Goal: Task Accomplishment & Management: Use online tool/utility

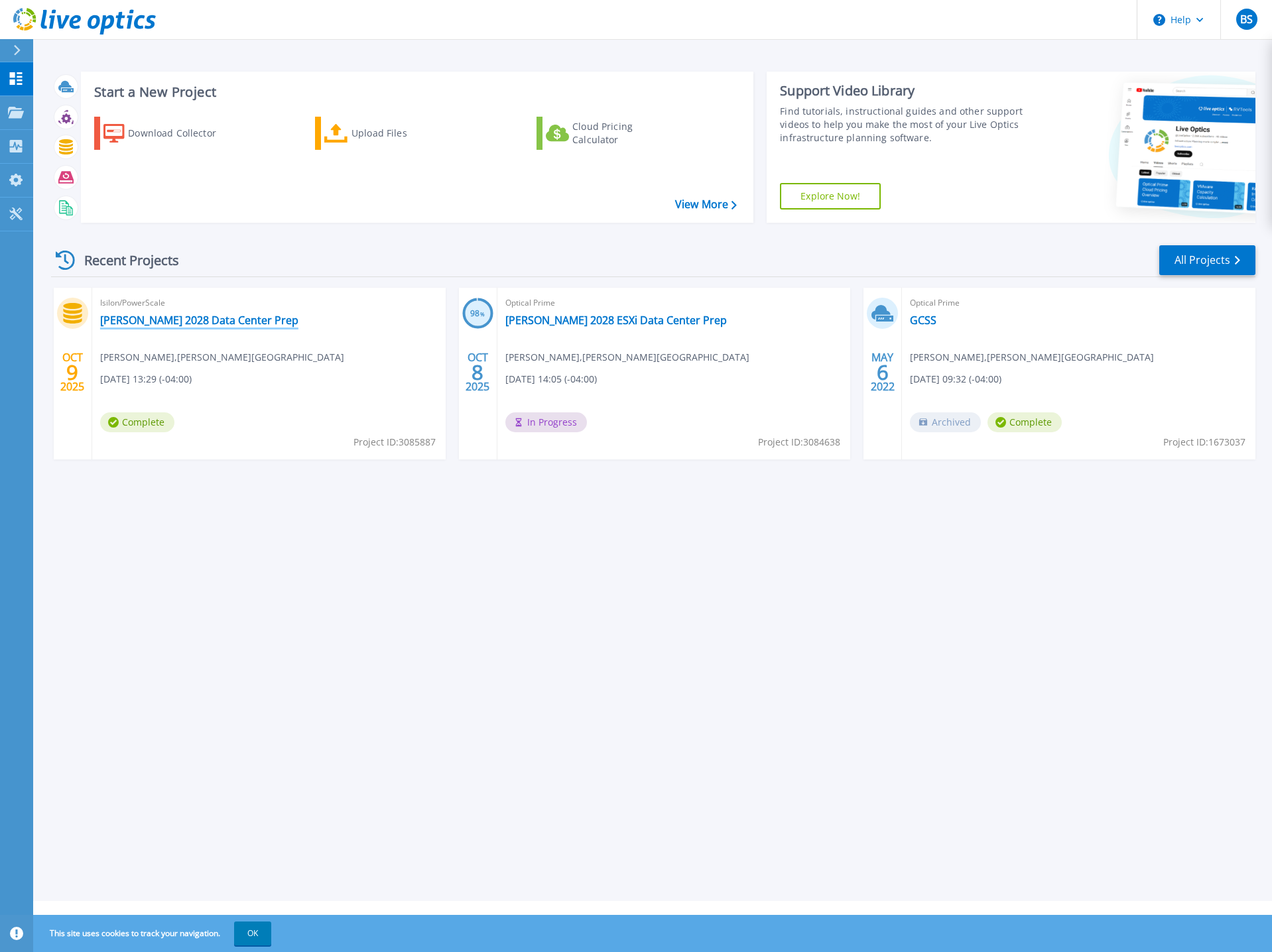
click at [223, 320] on link "[PERSON_NAME] 2028 Data Center Prep" at bounding box center [199, 320] width 198 height 13
click at [352, 135] on div "Upload Files" at bounding box center [404, 133] width 106 height 27
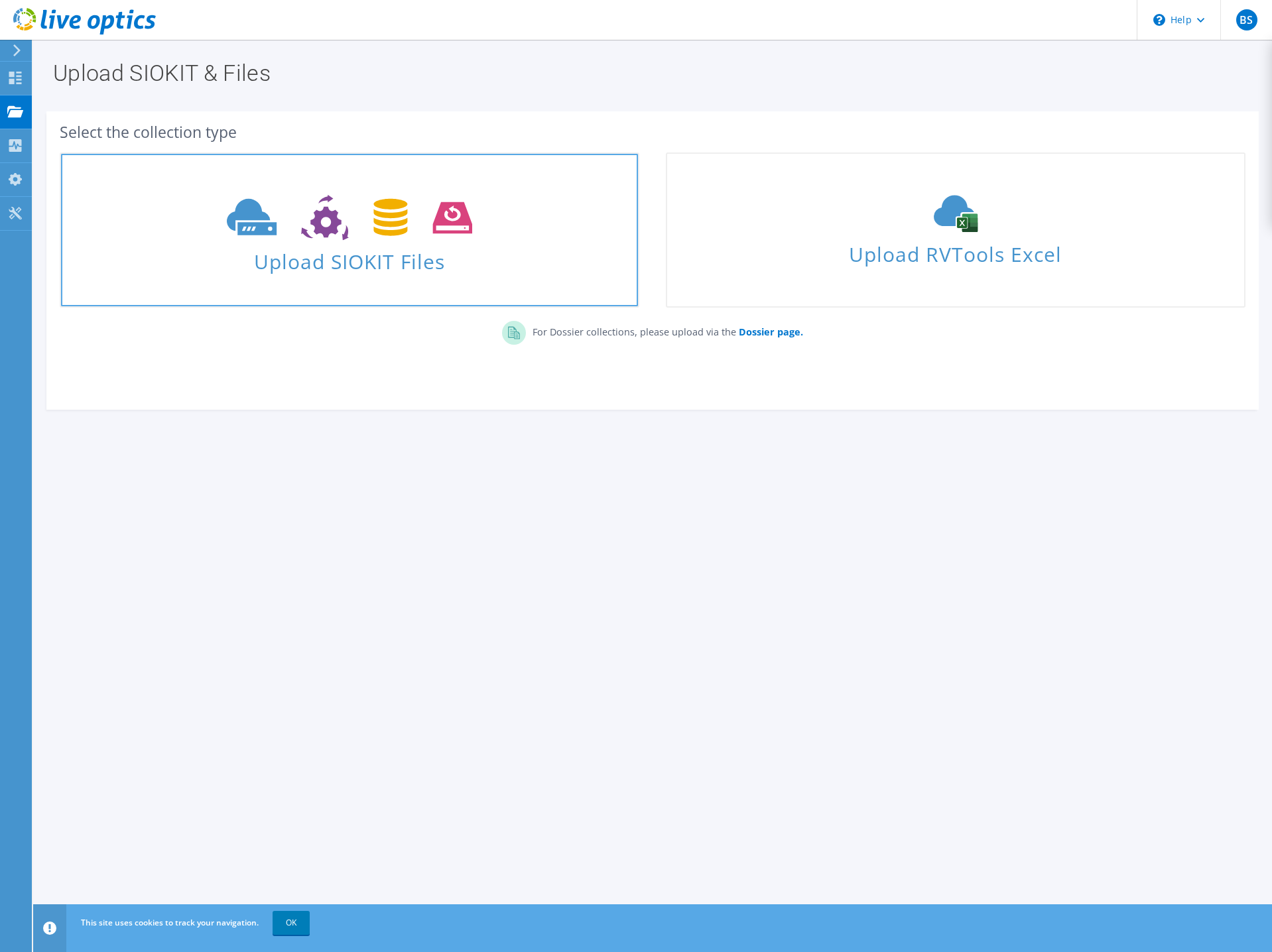
click at [463, 250] on span "Upload SIOKIT Files" at bounding box center [349, 257] width 577 height 28
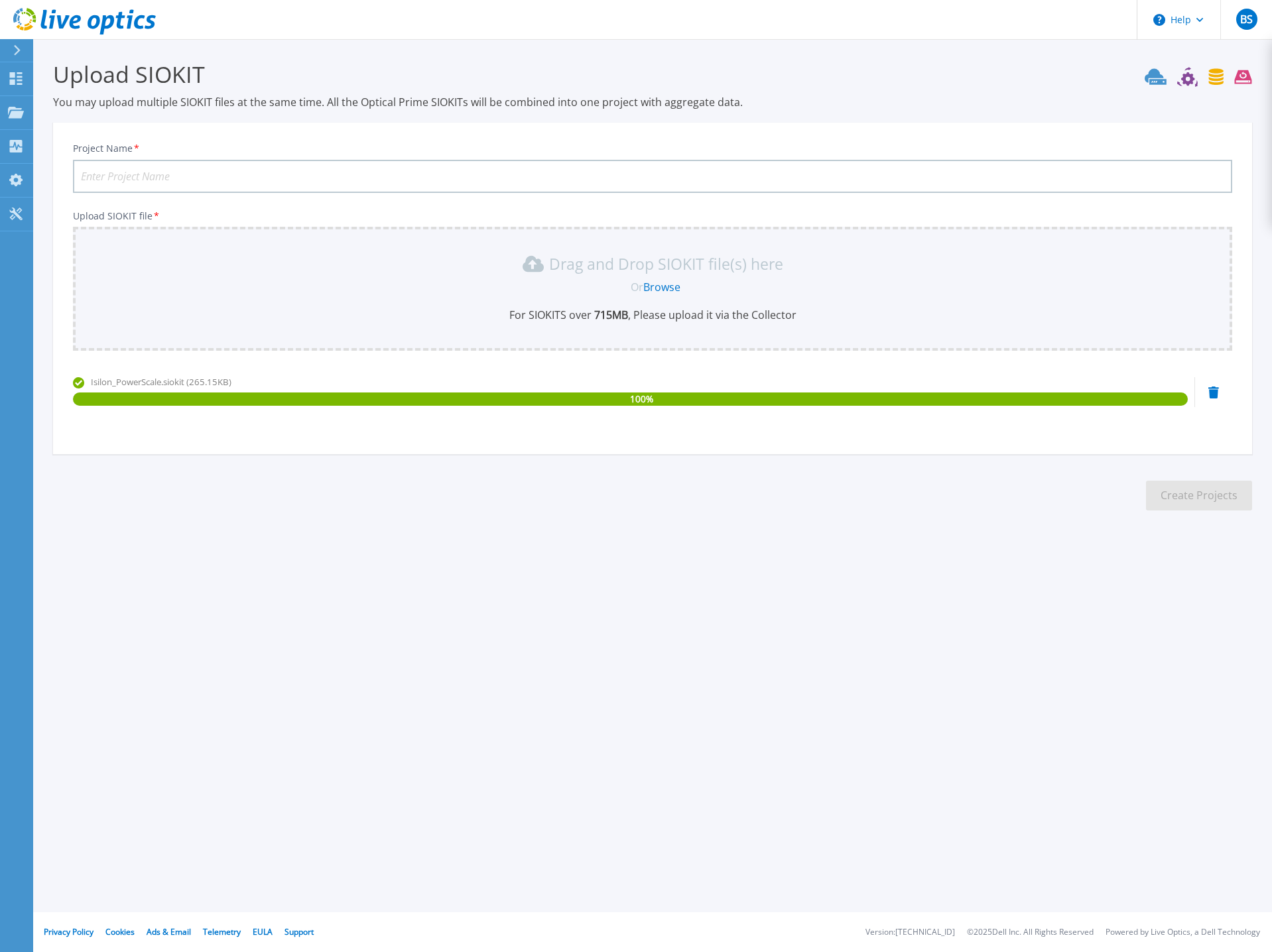
click at [681, 51] on section "Upload SIOKIT You may upload multiple SIOKIT files at the same time. All the Op…" at bounding box center [652, 289] width 1239 height 502
click at [12, 80] on icon at bounding box center [16, 79] width 13 height 13
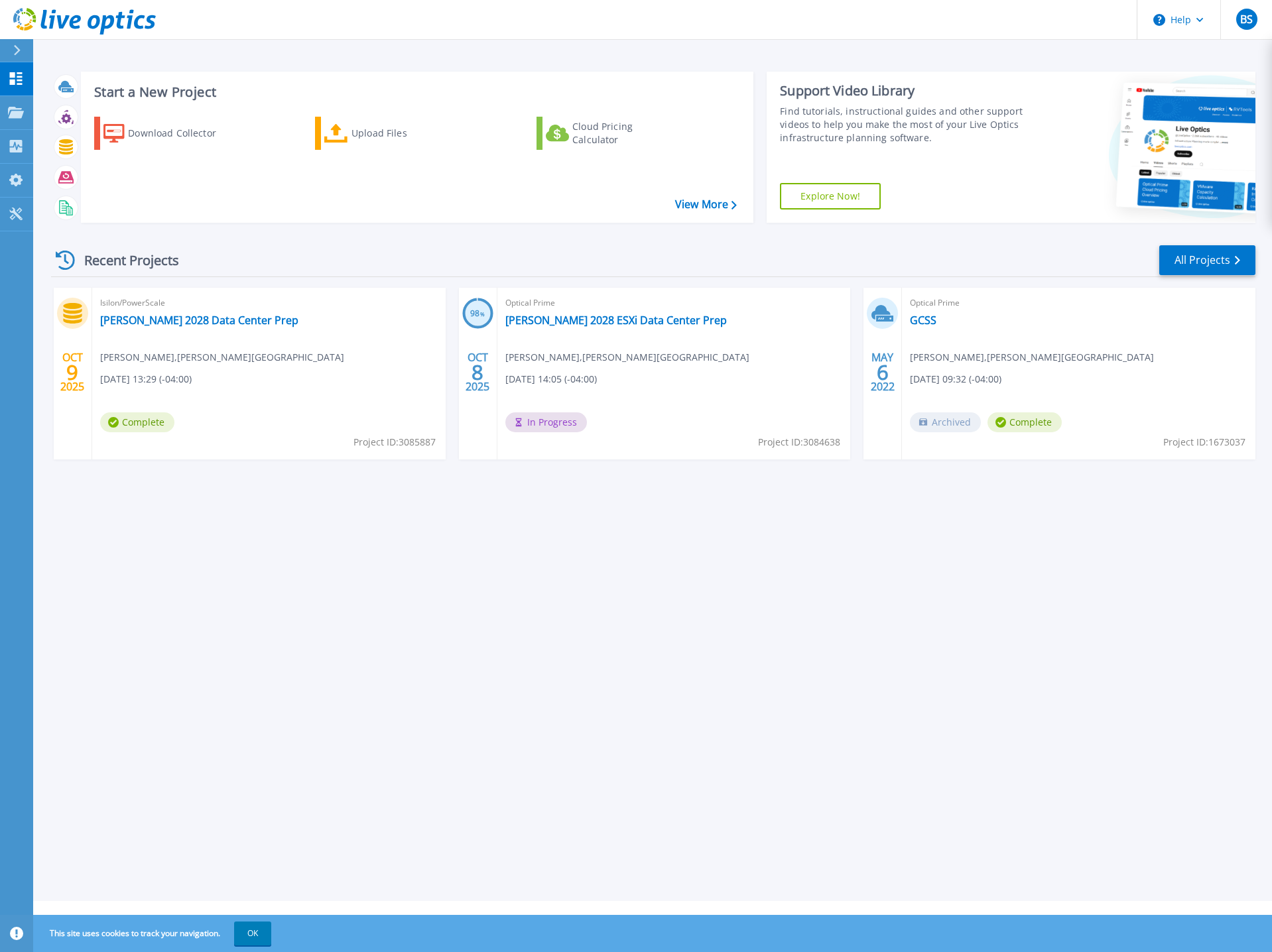
drag, startPoint x: 275, startPoint y: 324, endPoint x: 264, endPoint y: 319, distance: 12.1
click at [263, 321] on div "Isilon/PowerScale Glynn 2028 Data Center Prep Bob Schwartz , GLYNN CO SCHOOL DI…" at bounding box center [269, 374] width 353 height 172
drag, startPoint x: 265, startPoint y: 320, endPoint x: 288, endPoint y: 324, distance: 23.3
click at [288, 319] on div "Isilon/PowerScale Glynn 2028 Data Center Prep Bob Schwartz , GLYNN CO SCHOOL DI…" at bounding box center [269, 374] width 353 height 172
drag, startPoint x: 246, startPoint y: 327, endPoint x: 267, endPoint y: 331, distance: 21.4
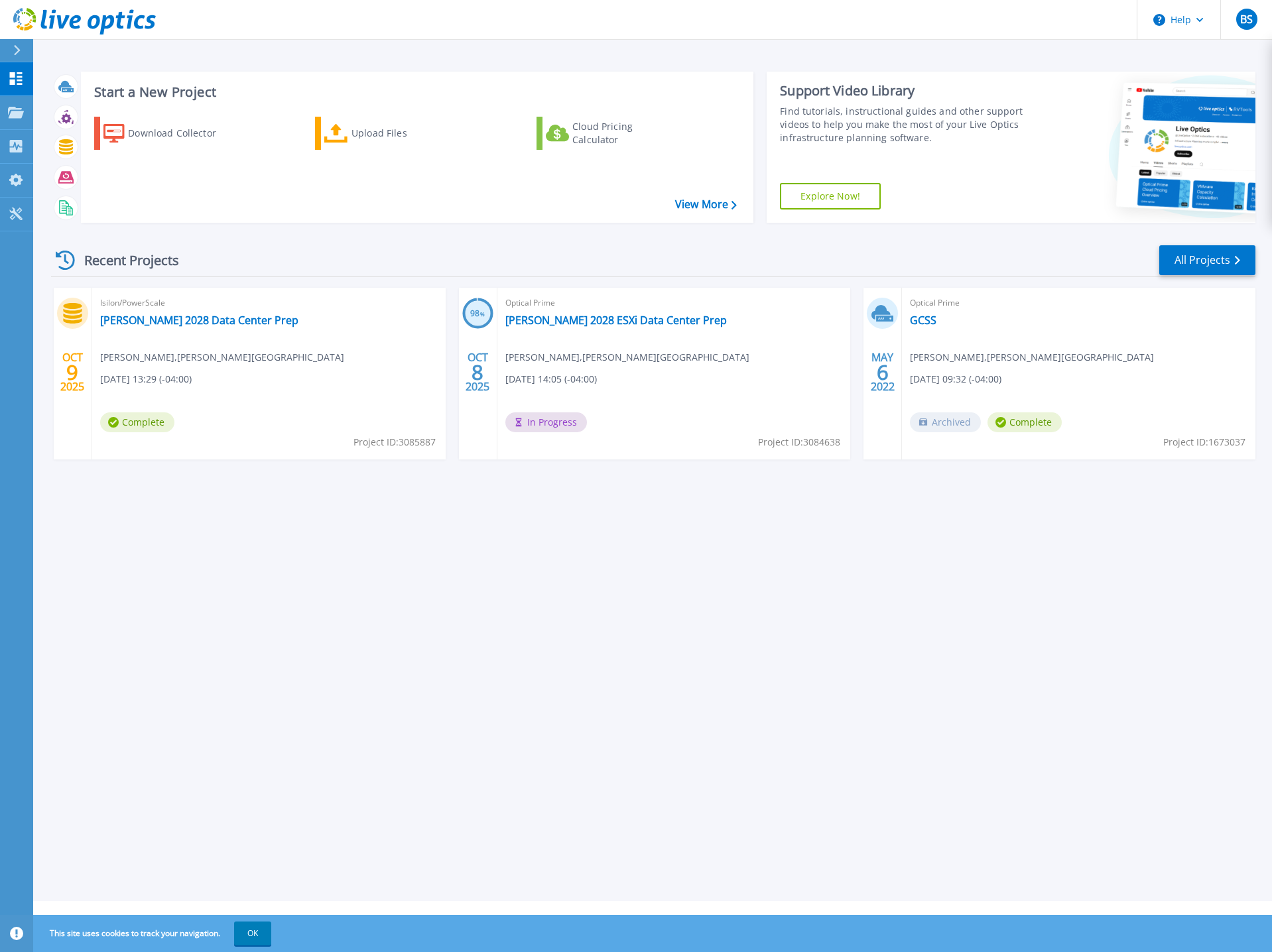
click at [267, 331] on div "Isilon/PowerScale Glynn 2028 Data Center Prep Bob Schwartz , GLYNN CO SCHOOL DI…" at bounding box center [269, 374] width 353 height 172
drag, startPoint x: 92, startPoint y: 318, endPoint x: 163, endPoint y: 321, distance: 71.1
click at [163, 321] on div "OCT 9 2025 Isilon/PowerScale Glynn 2028 Data Center Prep Bob Schwartz , GLYNN C…" at bounding box center [250, 374] width 392 height 172
click at [152, 347] on div "Isilon/PowerScale Glynn 2028 Data Center Prep Bob Schwartz , GLYNN CO SCHOOL DI…" at bounding box center [269, 374] width 353 height 172
drag, startPoint x: 259, startPoint y: 325, endPoint x: 250, endPoint y: 322, distance: 9.5
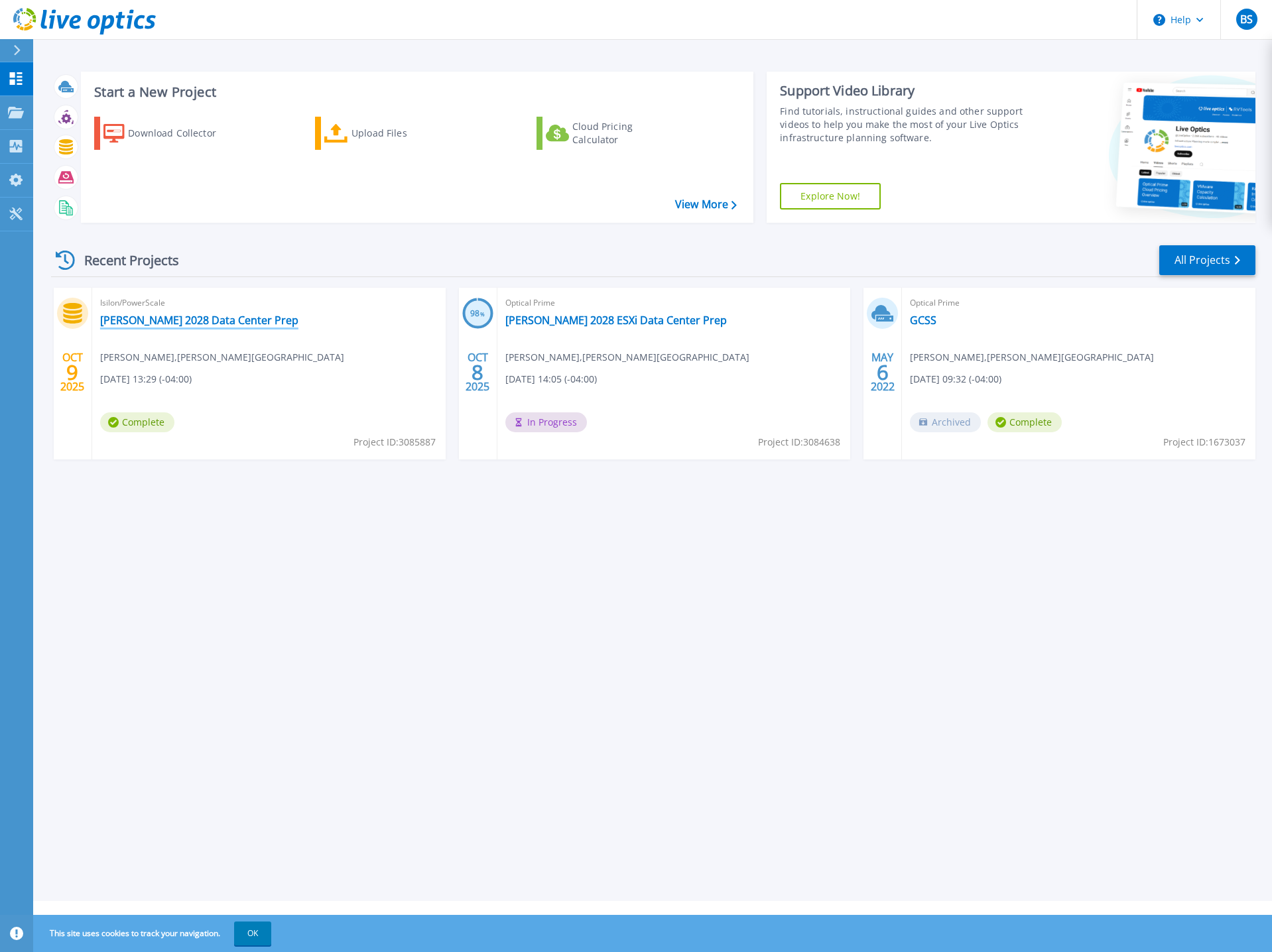
click at [268, 327] on div "Isilon/PowerScale Glynn 2028 Data Center Prep Bob Schwartz , GLYNN CO SCHOOL DI…" at bounding box center [269, 374] width 353 height 172
drag, startPoint x: 95, startPoint y: 319, endPoint x: 251, endPoint y: 320, distance: 156.0
click at [251, 320] on div "Isilon/PowerScale Glynn 2028 Data Center Prep Bob Schwartz , GLYNN CO SCHOOL DI…" at bounding box center [269, 374] width 353 height 172
copy link "[PERSON_NAME] 2028 Data Center Prep"
click at [362, 132] on div "Upload Files" at bounding box center [404, 133] width 106 height 27
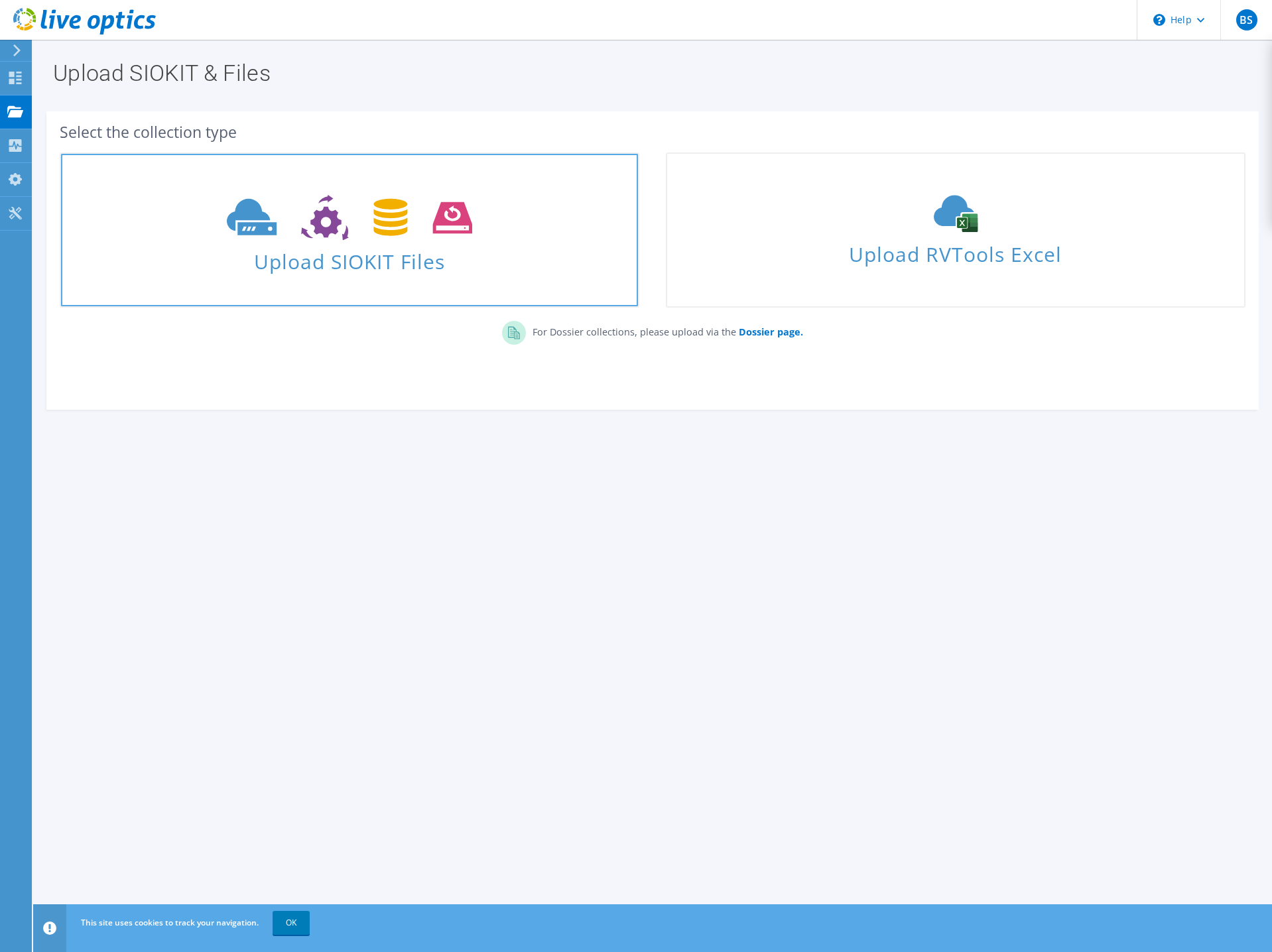
click at [359, 222] on icon at bounding box center [349, 218] width 245 height 45
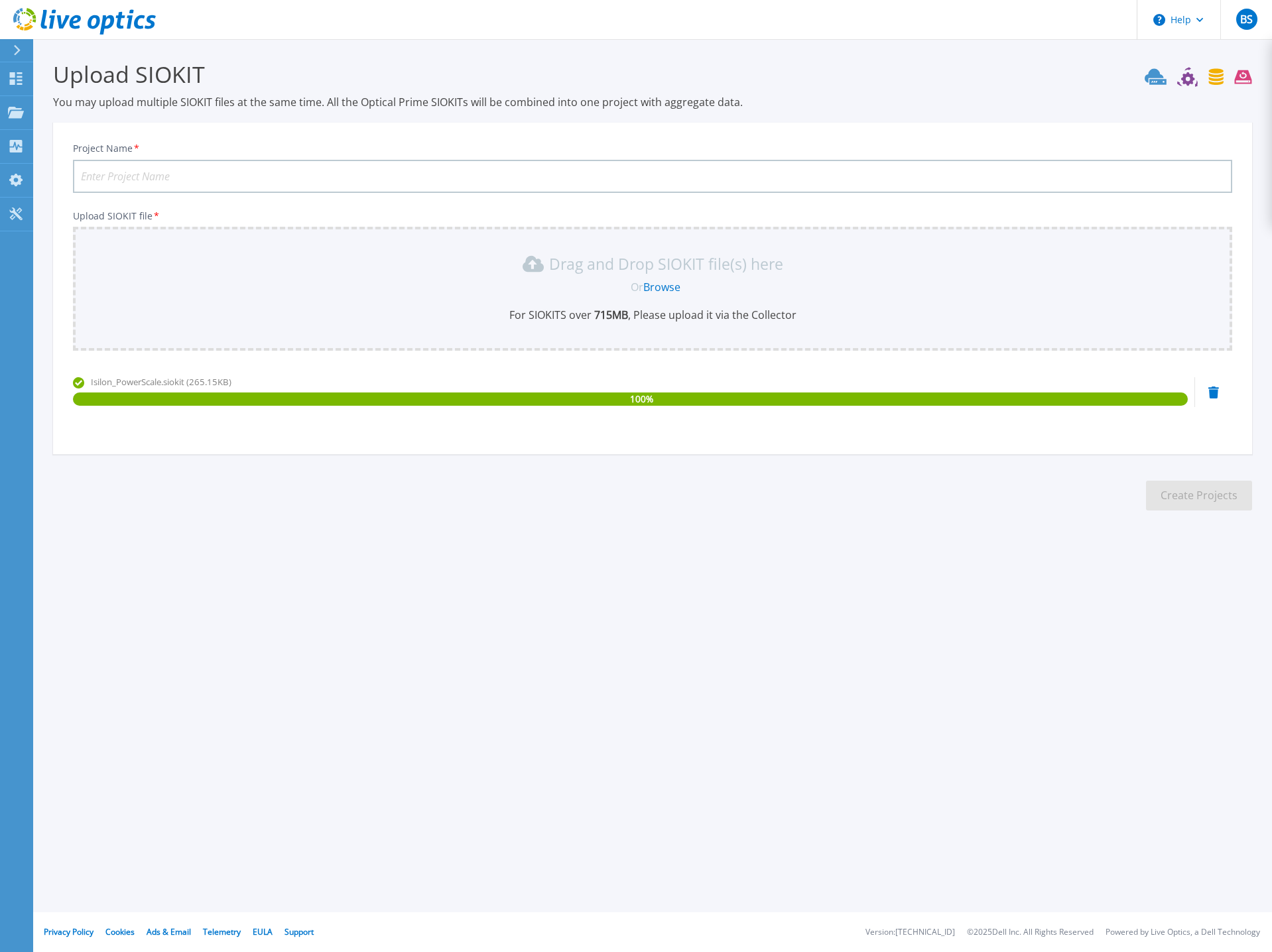
click at [169, 178] on input "Project Name *" at bounding box center [652, 176] width 1159 height 33
paste input "[PERSON_NAME] 2028 Data Center Prep"
type input "[PERSON_NAME] 2028 Data Center Prep"
click at [53, 74] on p "Dashboard" at bounding box center [59, 79] width 49 height 35
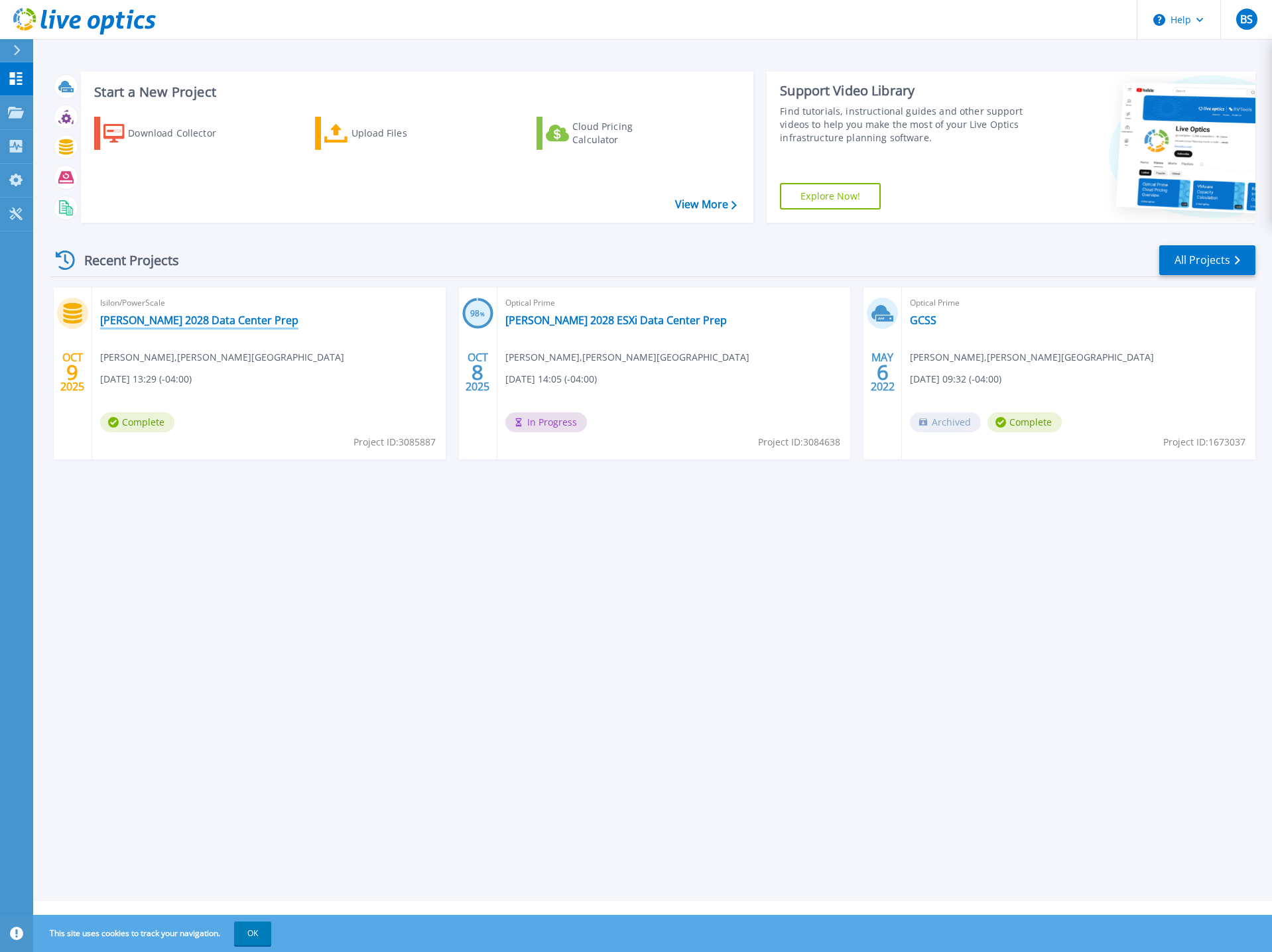
click at [224, 319] on link "[PERSON_NAME] 2028 Data Center Prep" at bounding box center [199, 320] width 198 height 13
click at [236, 327] on link "[PERSON_NAME] 2028 Data Center Prep" at bounding box center [199, 320] width 198 height 13
click at [699, 200] on link "View More" at bounding box center [706, 205] width 62 height 13
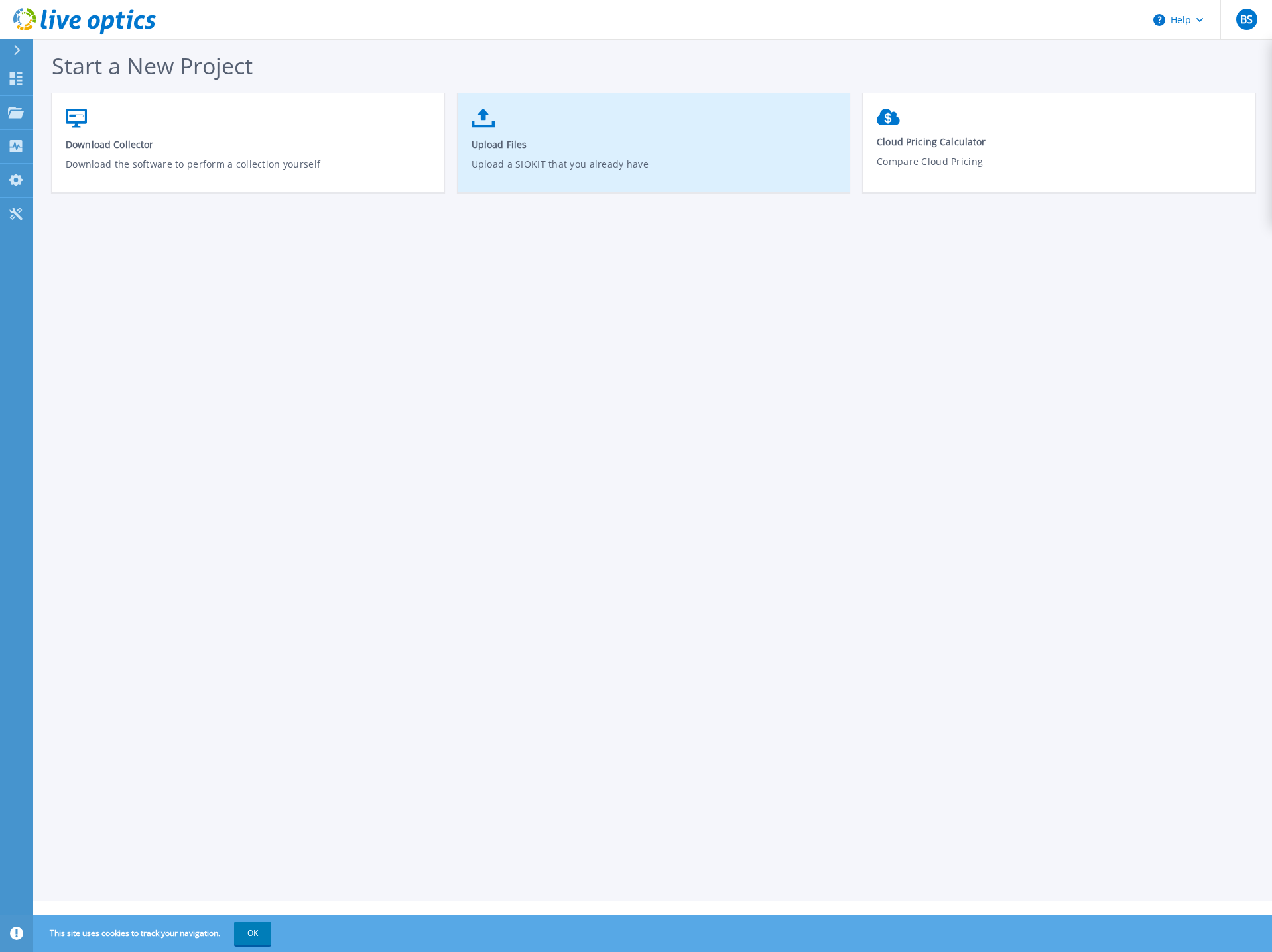
click at [554, 146] on span "Upload Files" at bounding box center [654, 144] width 365 height 13
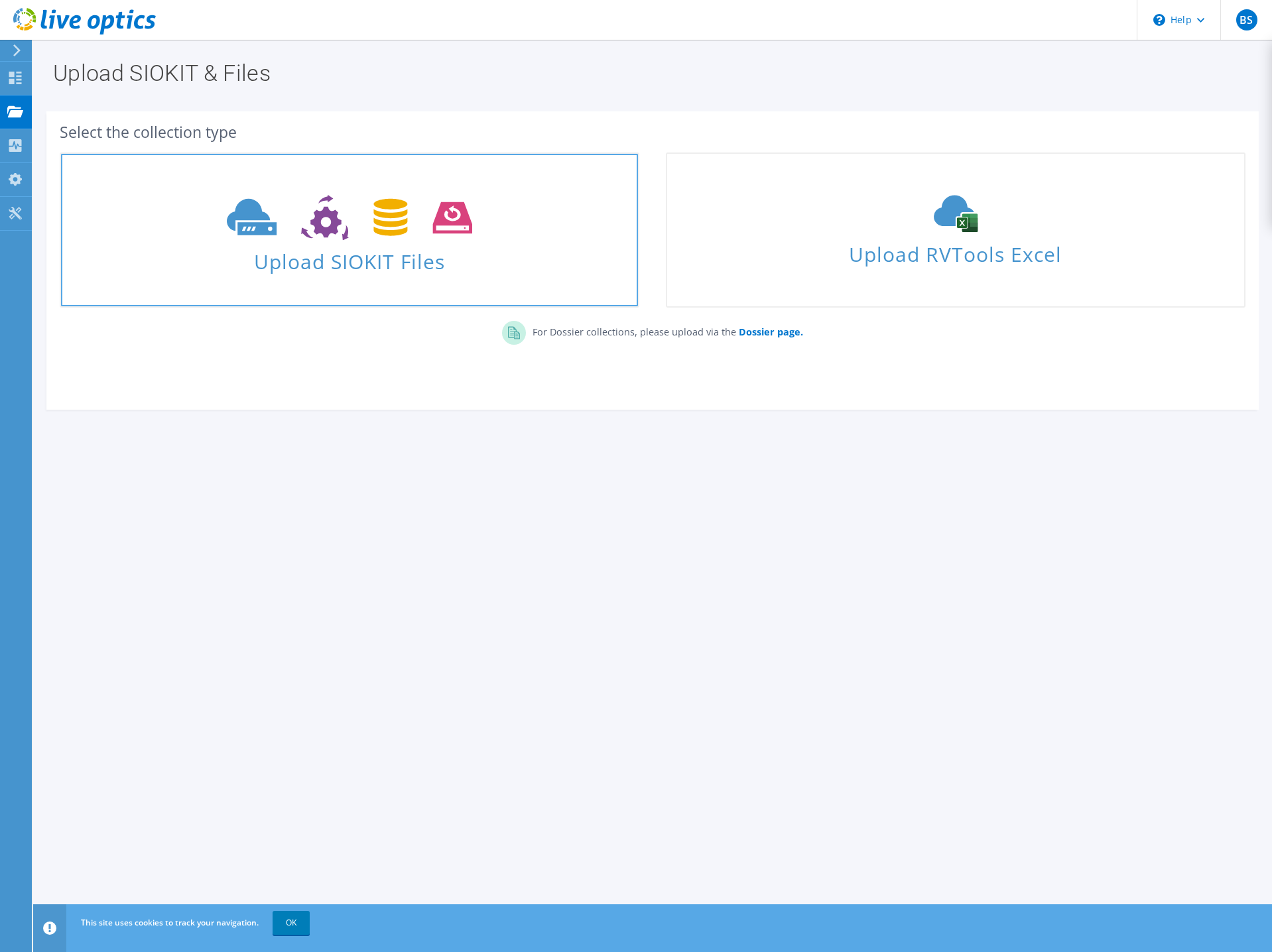
click at [388, 254] on span "Upload SIOKIT Files" at bounding box center [349, 257] width 577 height 28
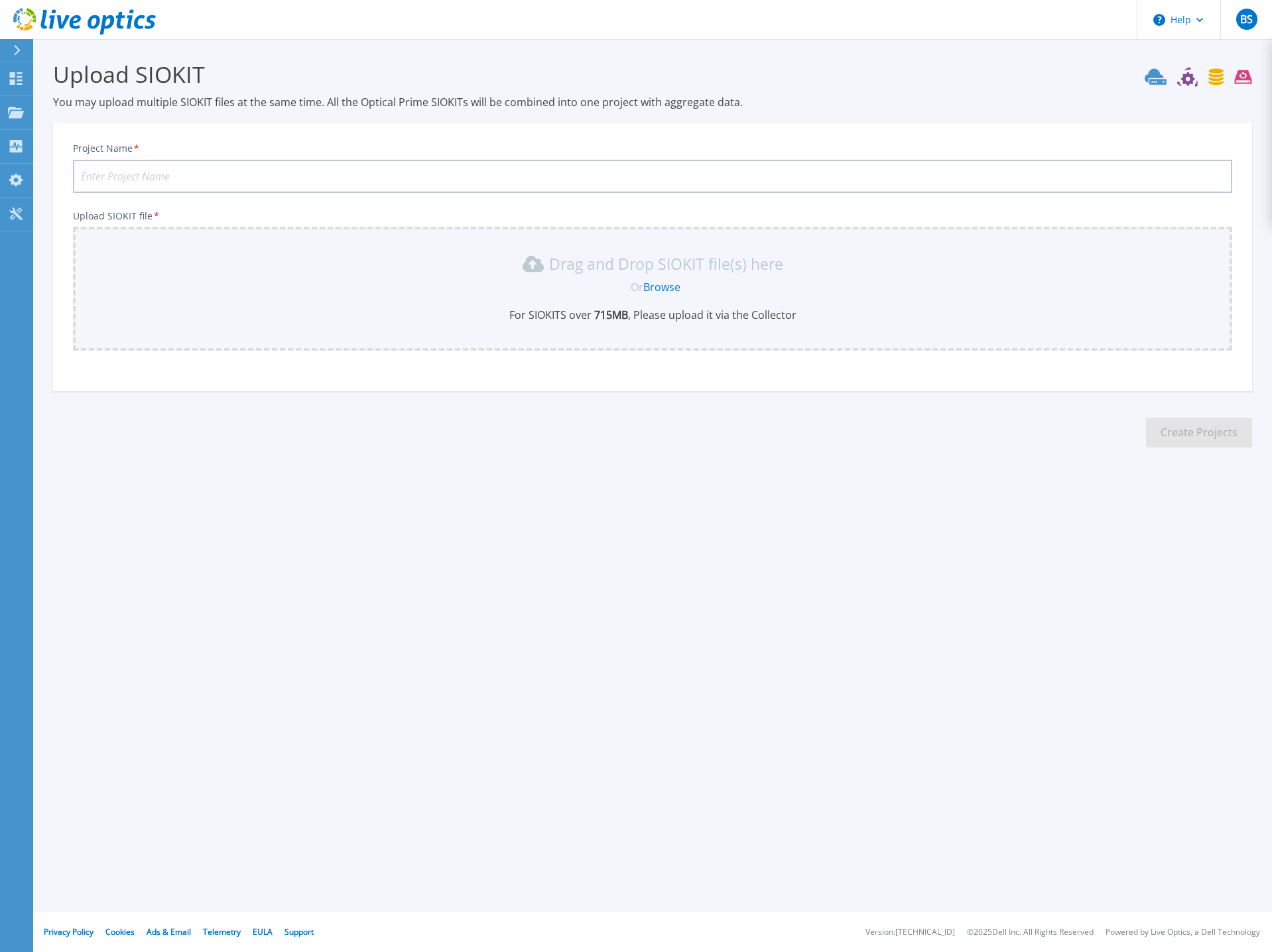
click at [228, 175] on input "Project Name *" at bounding box center [652, 176] width 1159 height 33
paste input "[PERSON_NAME] 2028 Data Center Prep"
type input "[PERSON_NAME] 2028 Data Center Prep"
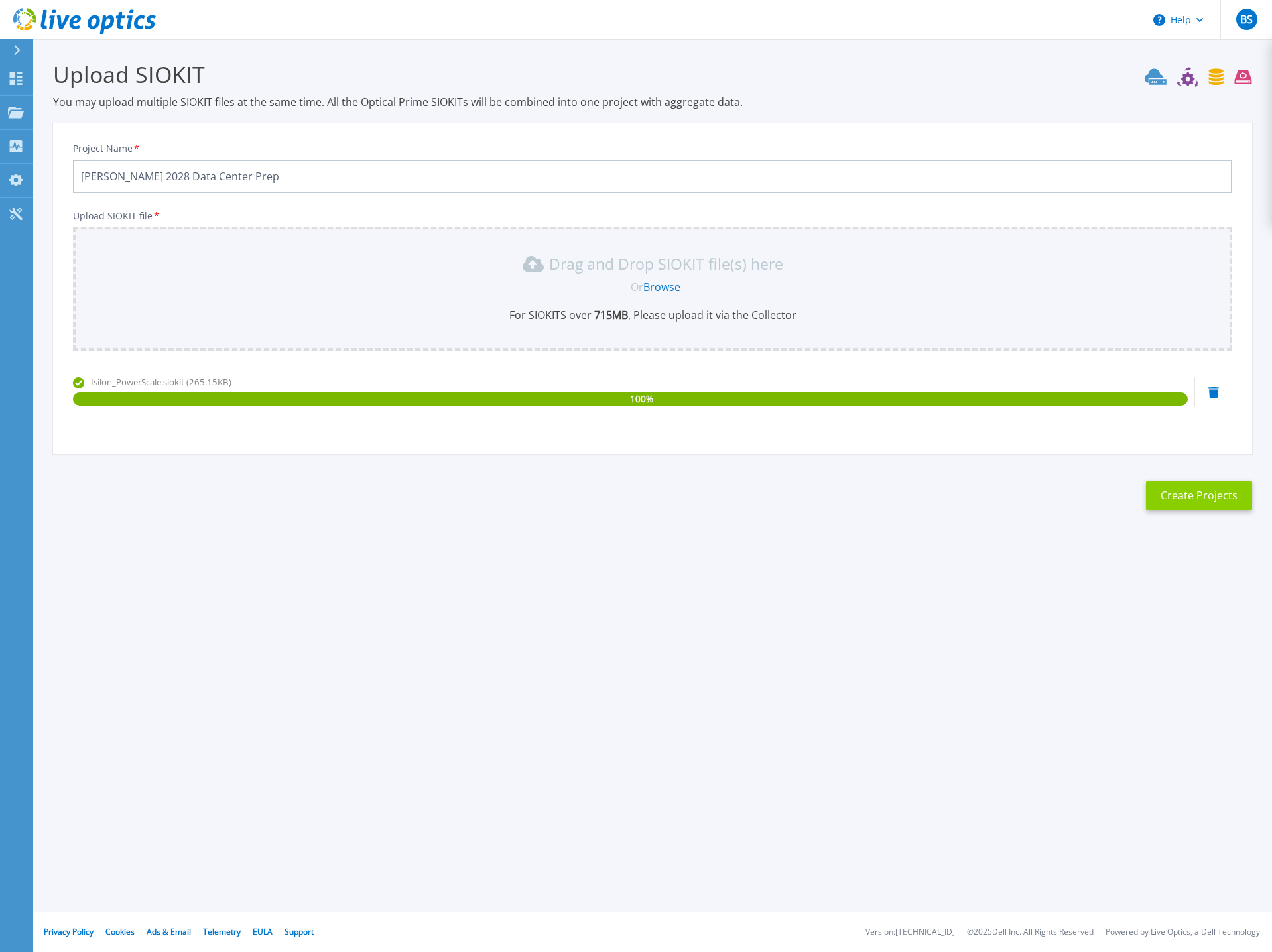
click at [1217, 495] on button "Create Projects" at bounding box center [1198, 495] width 106 height 30
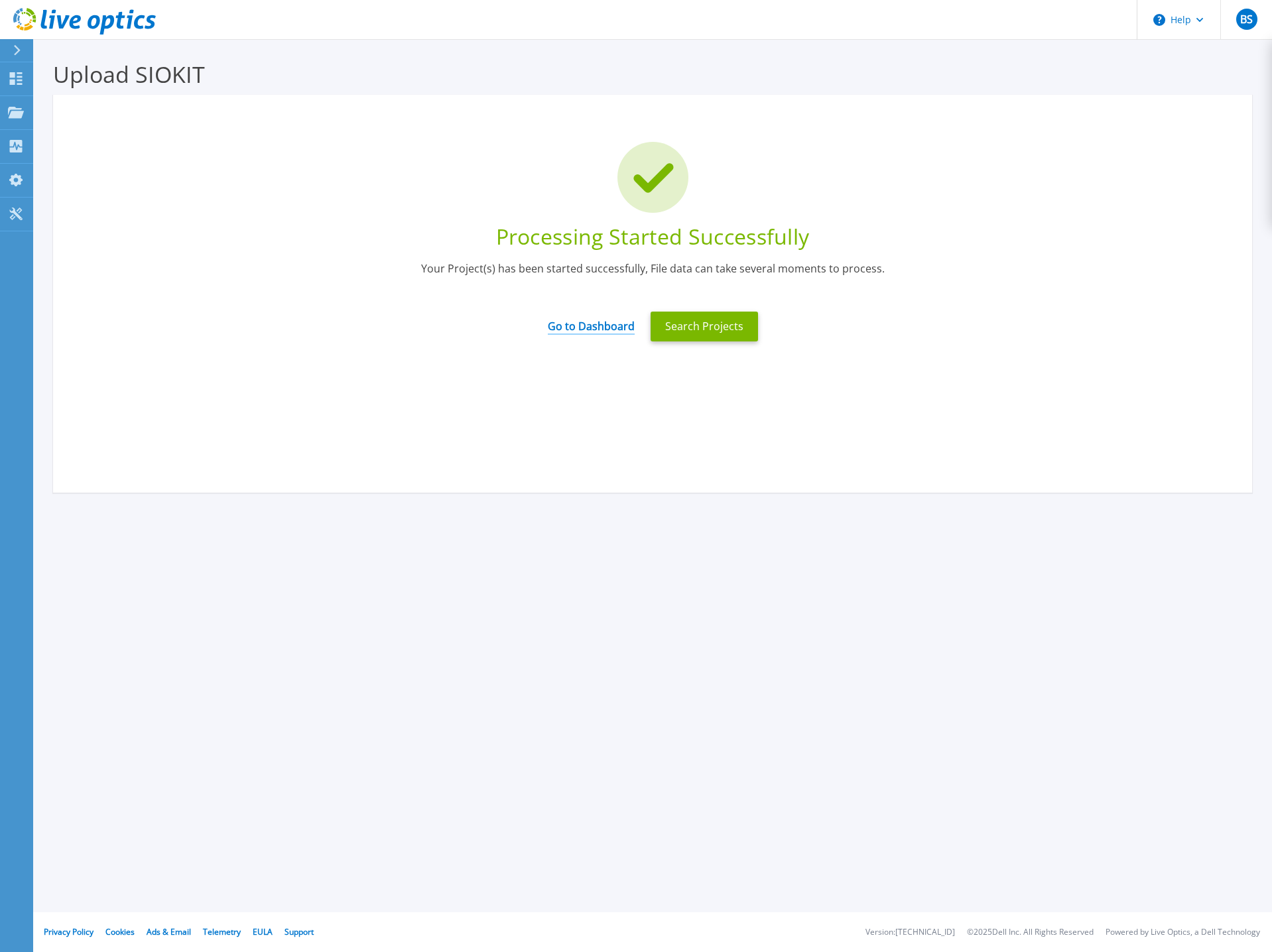
click at [591, 331] on link "Go to Dashboard" at bounding box center [591, 322] width 87 height 26
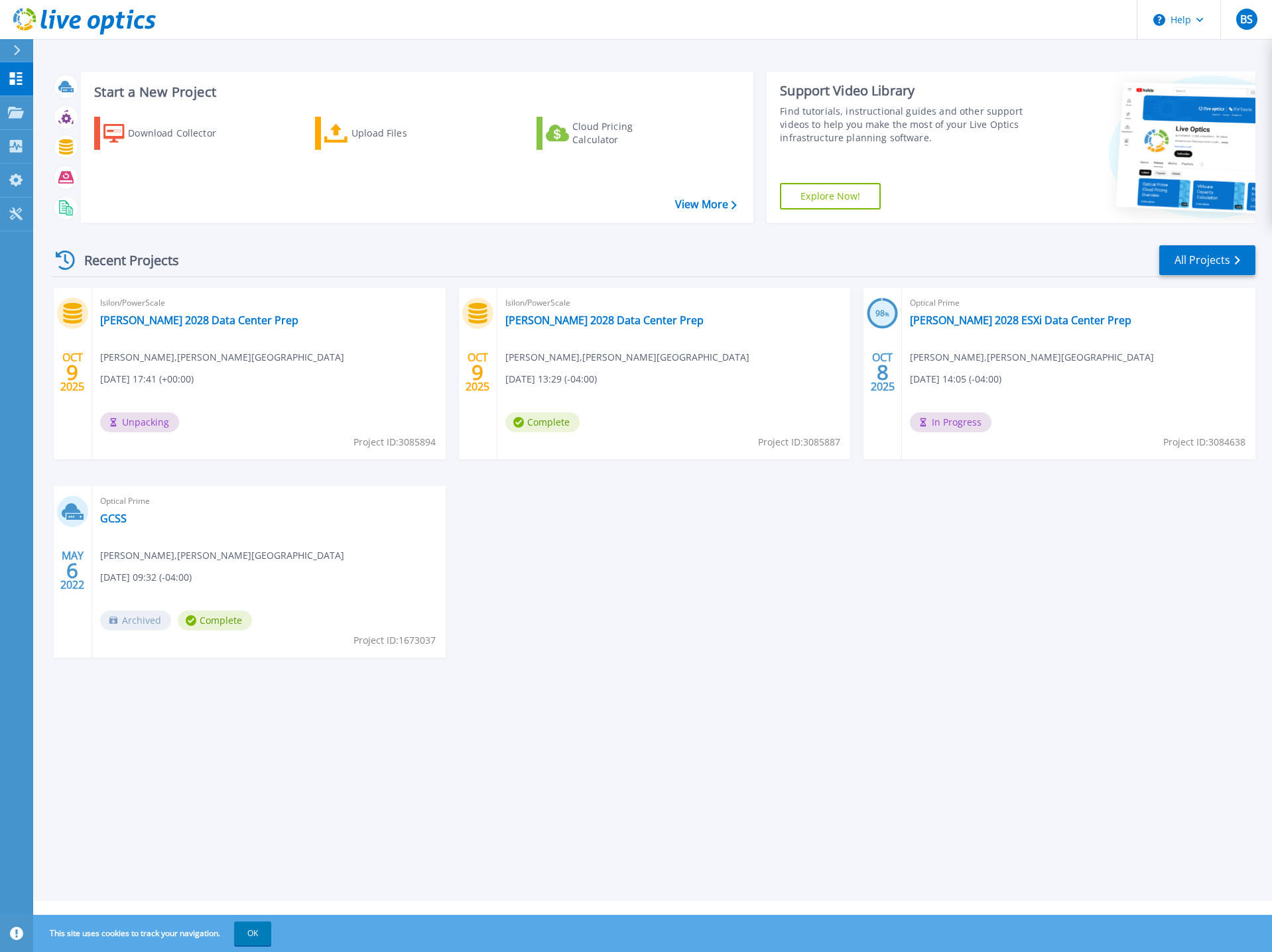
click at [724, 715] on div "Start a New Project Download Collector Upload Files Cloud Pricing Calculator Vi…" at bounding box center [652, 450] width 1239 height 901
click at [271, 357] on span "Bob Schwartz , GLYNN CO SCHOOL DISTRICT" at bounding box center [222, 357] width 244 height 15
click at [173, 319] on link "Glynn 2028 Data Center Prep" at bounding box center [199, 320] width 198 height 13
click at [616, 321] on link "[PERSON_NAME] 2028 Data Center Prep" at bounding box center [604, 320] width 198 height 13
click at [1099, 689] on div "Recent Projects All Projects OCT 9 2025 Isilon/PowerScale Glynn 2028 Data Cente…" at bounding box center [653, 464] width 1204 height 462
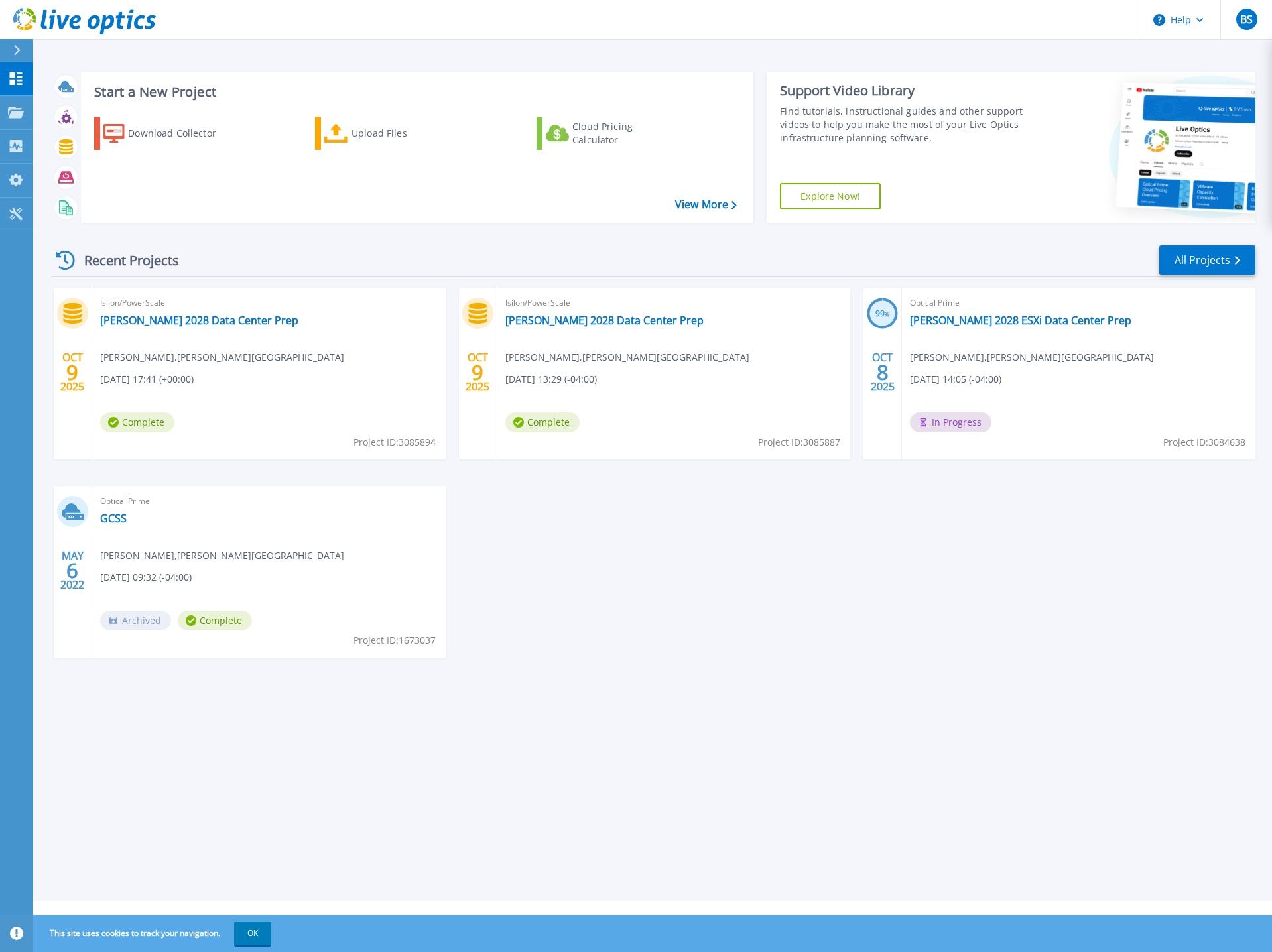
click at [1080, 367] on div "Optical Prime Glynn 2028 ESXi Data Center Prep Bob Schwartz , GLYNN CO SCHOOL D…" at bounding box center [1078, 374] width 353 height 172
click at [1035, 320] on link "[PERSON_NAME] 2028 ESXi Data Center Prep" at bounding box center [1020, 320] width 221 height 13
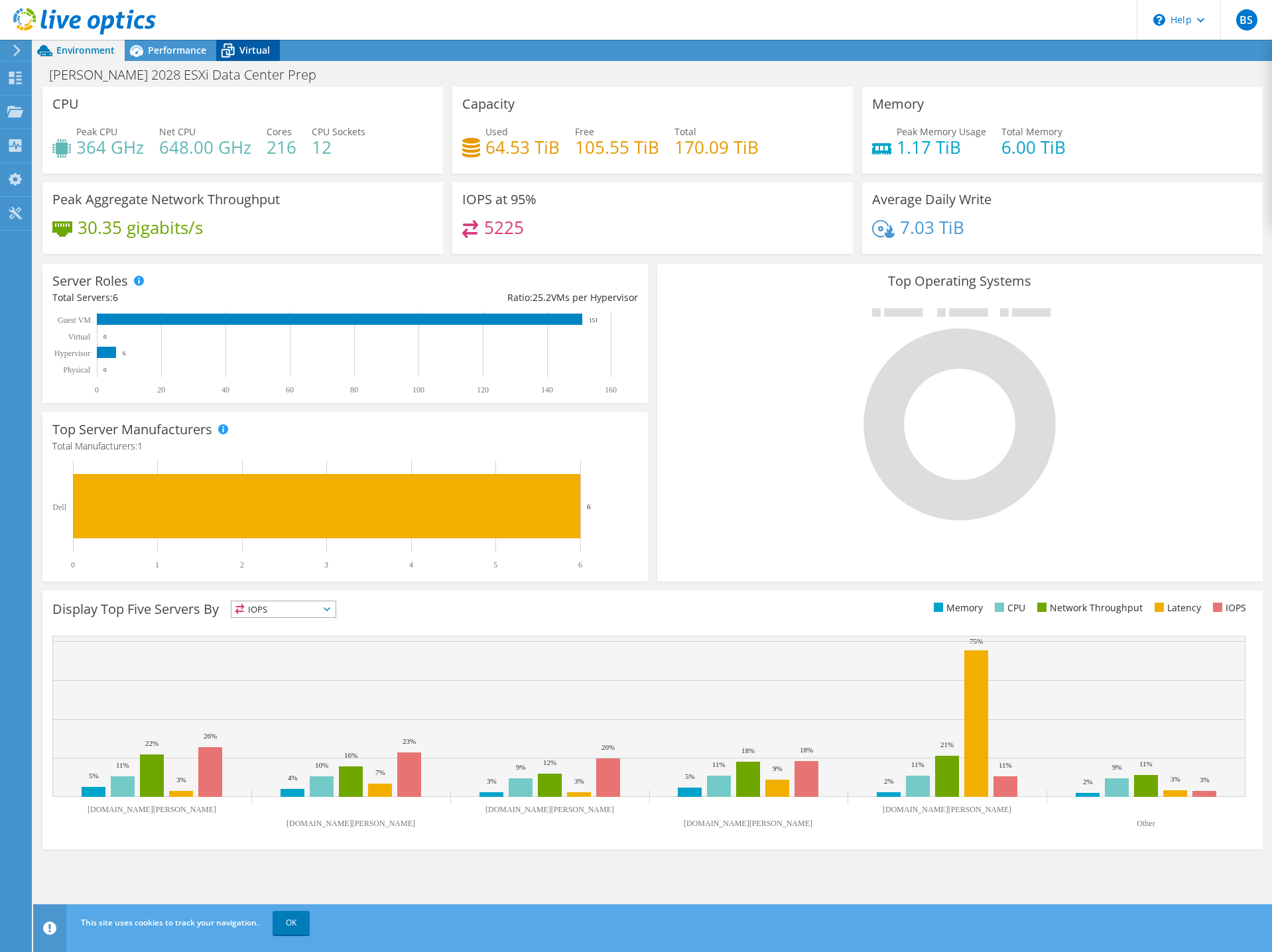
click at [260, 46] on span "Virtual" at bounding box center [254, 50] width 31 height 13
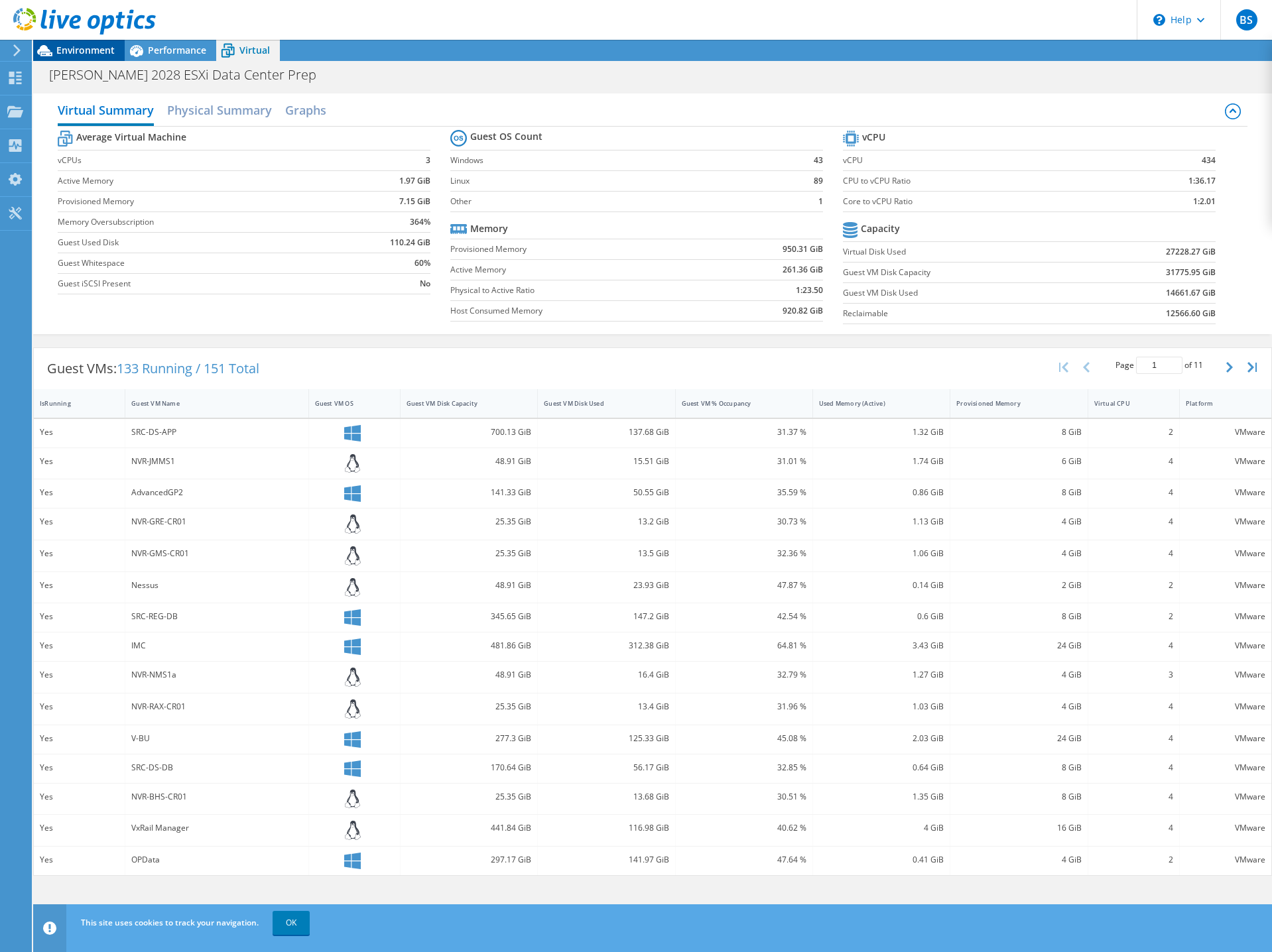
click at [71, 55] on span "Environment" at bounding box center [86, 50] width 58 height 13
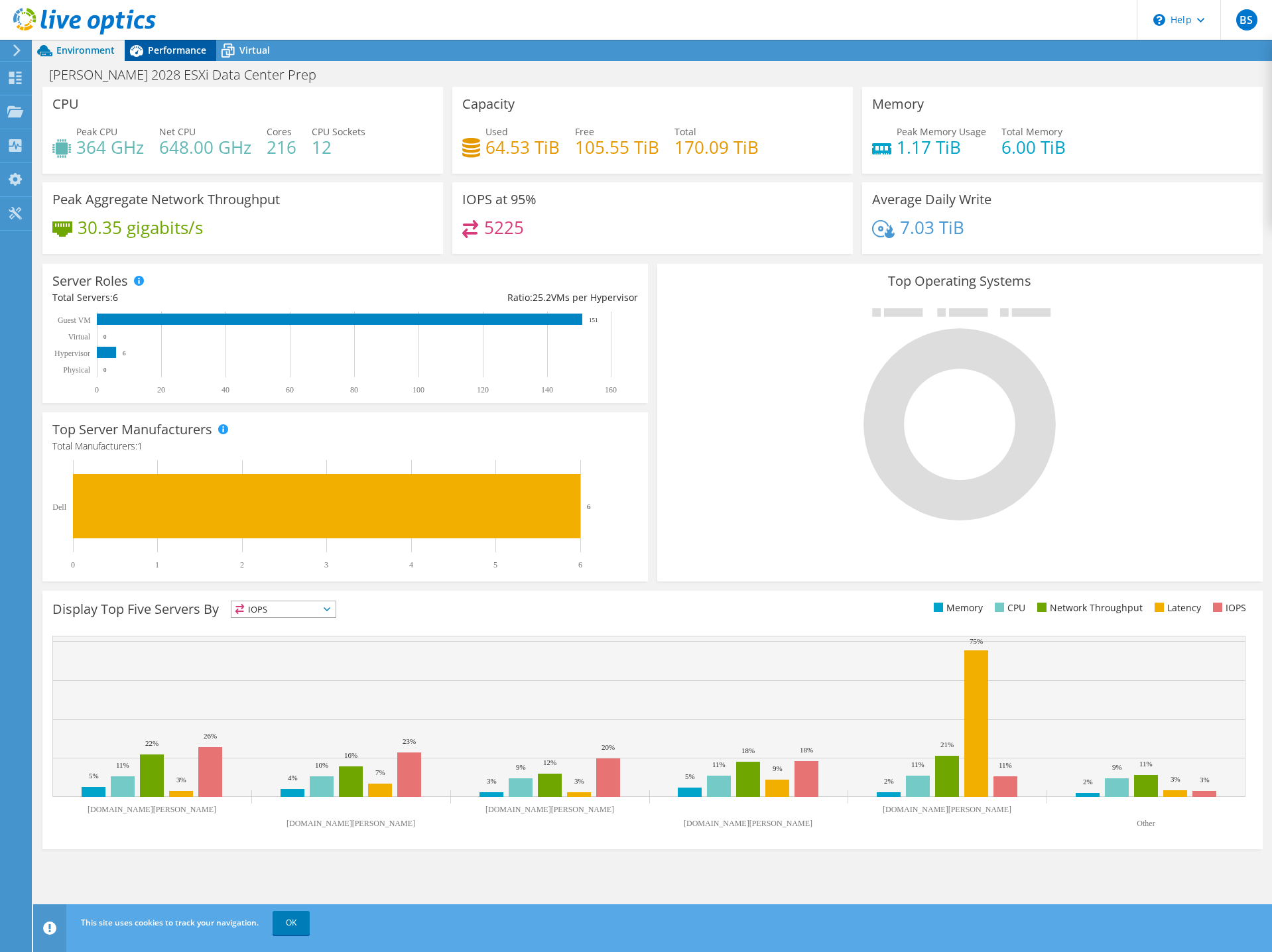
click at [160, 49] on span "Performance" at bounding box center [177, 50] width 58 height 13
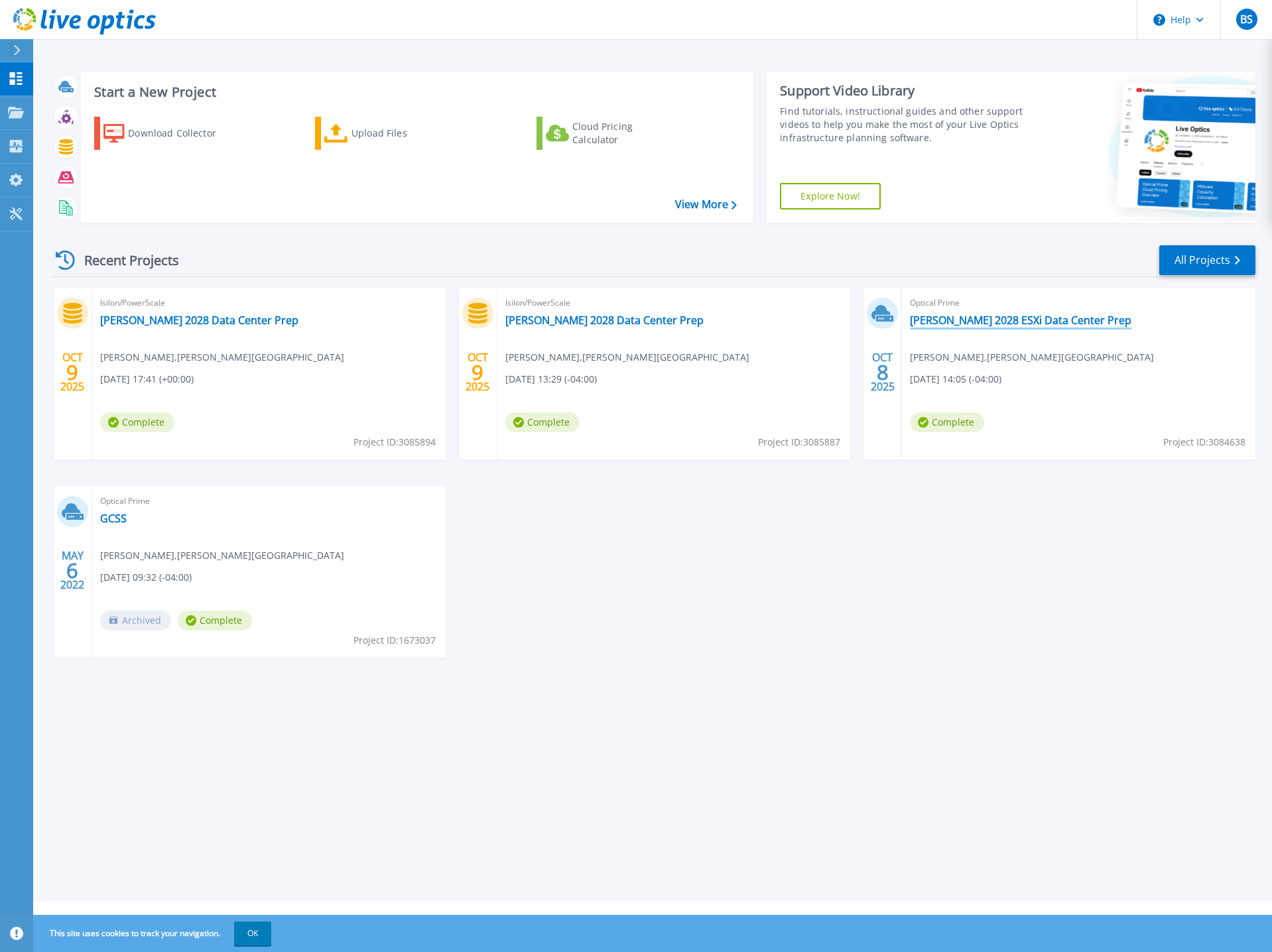
click at [992, 323] on link "[PERSON_NAME] 2028 ESXi Data Center Prep" at bounding box center [1020, 320] width 221 height 13
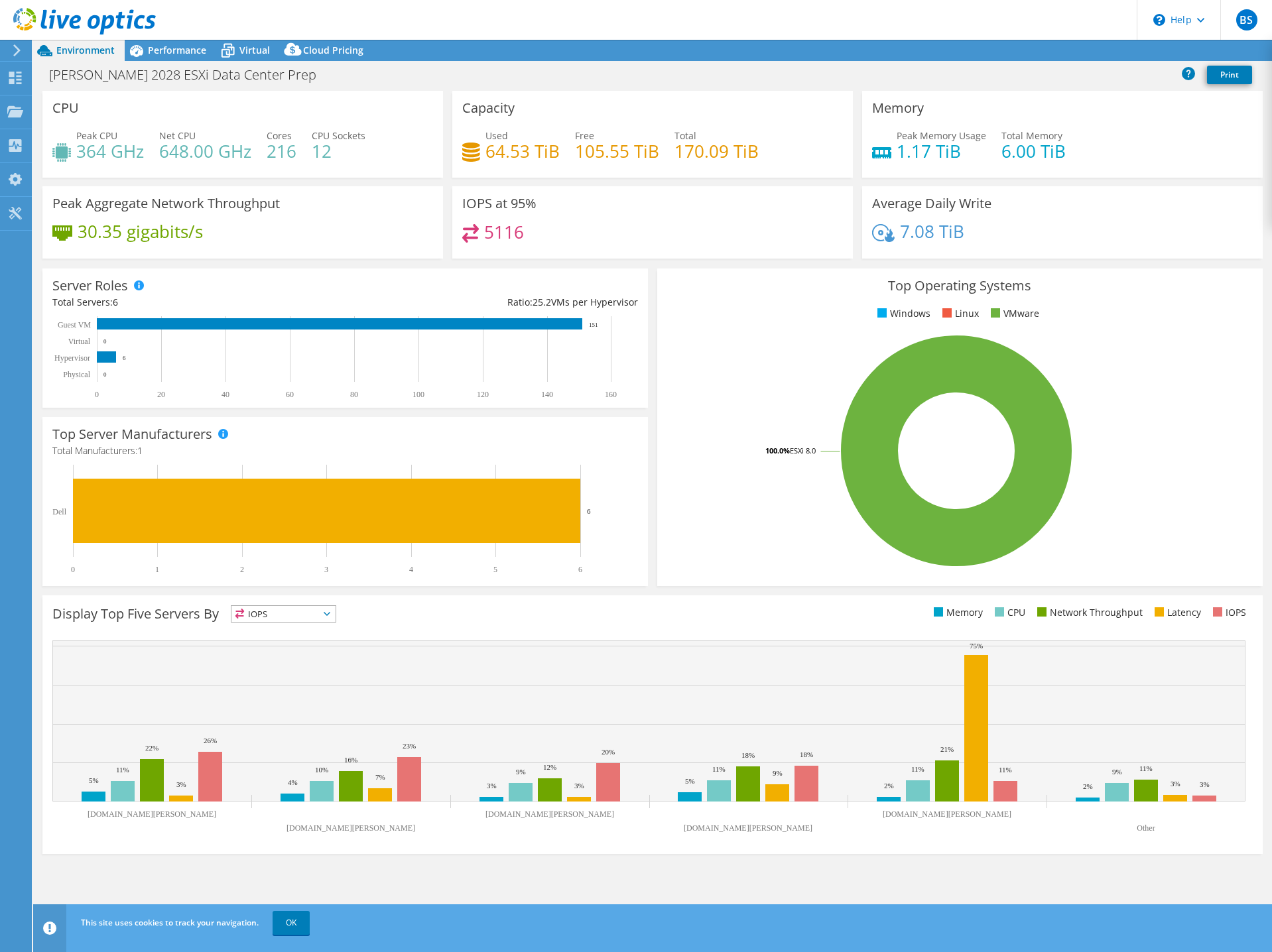
select select "USD"
click at [107, 882] on div "CPU Peak CPU 364 GHz Net CPU 648.00 GHz Cores 216 CPU Sockets 12 Capacity Used …" at bounding box center [652, 510] width 1239 height 839
click at [21, 82] on icon at bounding box center [15, 78] width 16 height 13
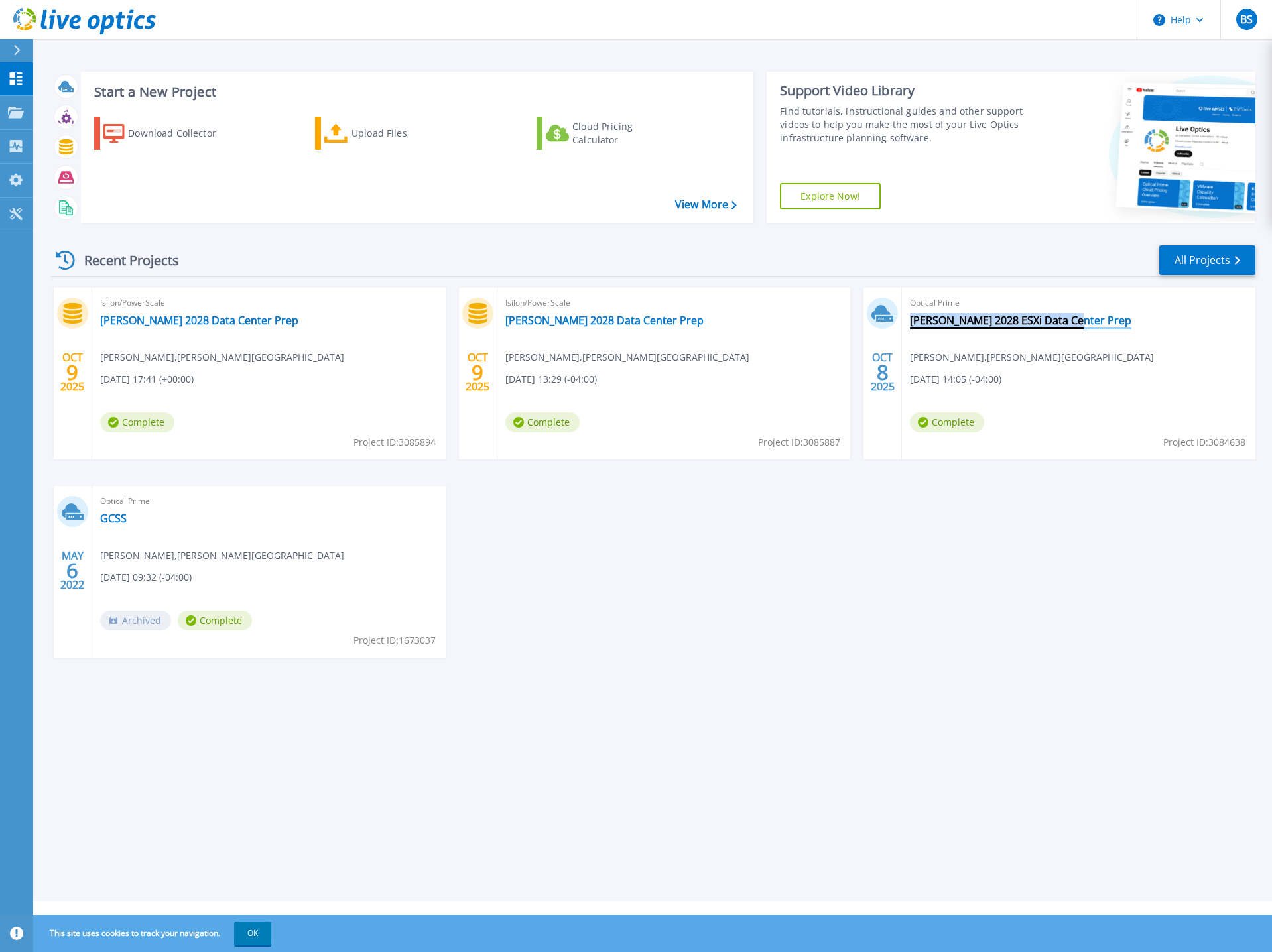
drag, startPoint x: 1098, startPoint y: 327, endPoint x: 1084, endPoint y: 321, distance: 15.2
click at [1082, 326] on div "Optical Prime Glynn 2028 ESXi Data Center Prep Bob Schwartz , GLYNN CO SCHOOL D…" at bounding box center [1078, 374] width 353 height 172
copy div "[PERSON_NAME] 2028 ESXi Data Center Prep"
click at [1108, 406] on div "Optical Prime Glynn 2028 ESXi Data Center Prep Bob Schwartz , GLYNN CO SCHOOL D…" at bounding box center [1078, 374] width 353 height 172
click at [1010, 321] on link "[PERSON_NAME] 2028 ESXi Data Center Prep" at bounding box center [1020, 320] width 221 height 13
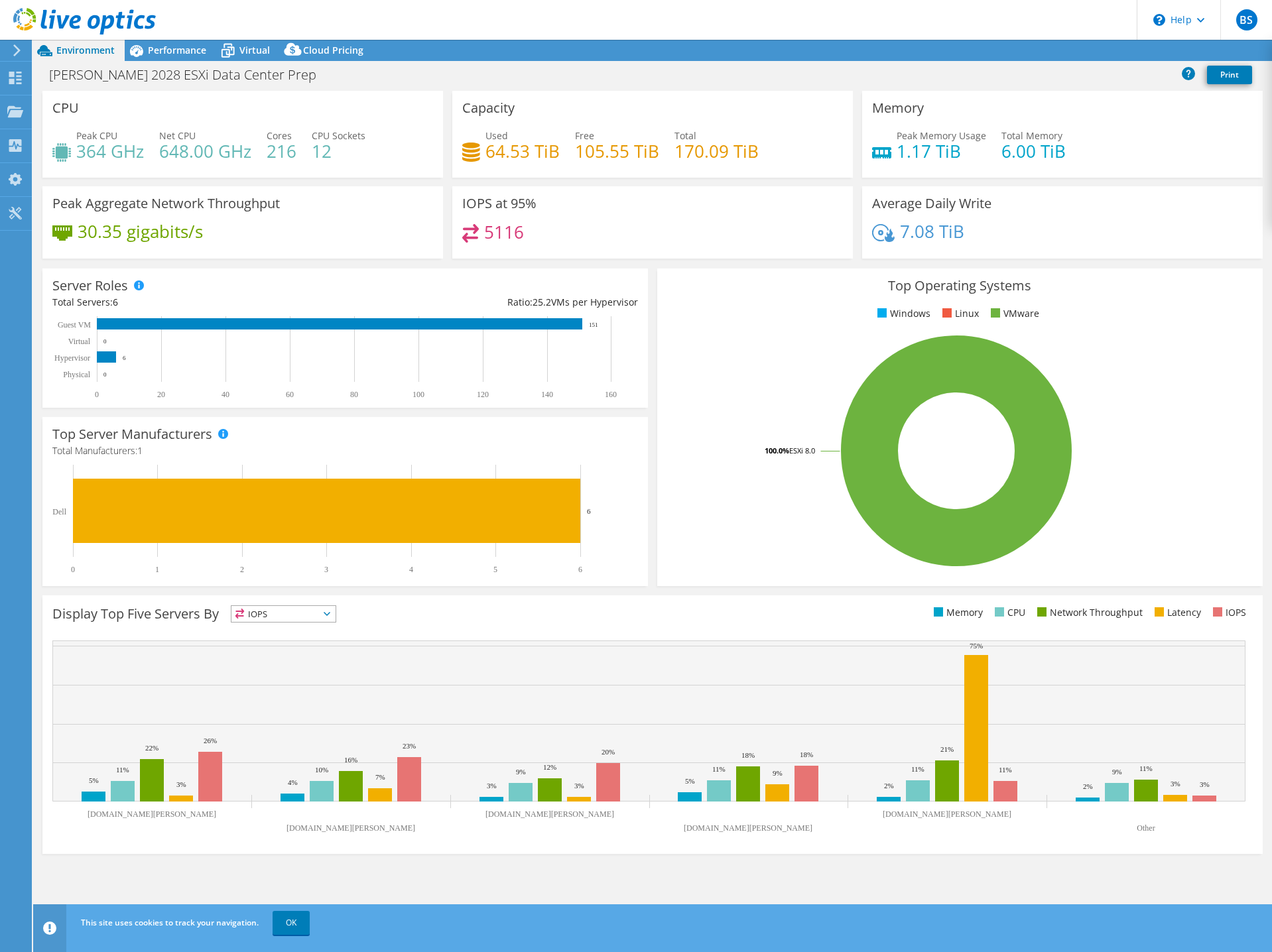
select select "USD"
click at [332, 55] on span "Cloud Pricing" at bounding box center [333, 50] width 60 height 13
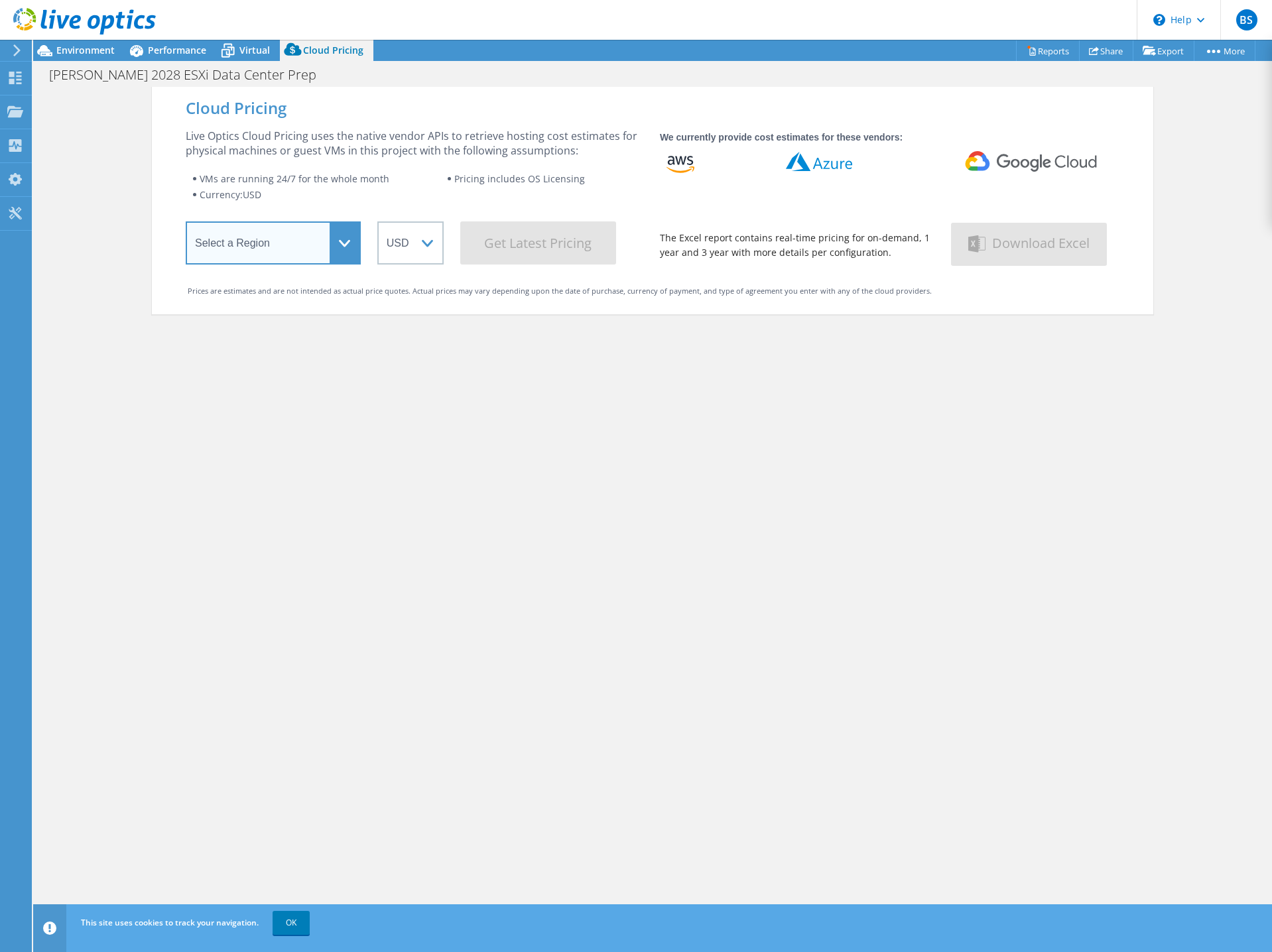
click at [186, 221] on select "Select a Region Asia Pacific (Hong Kong) Asia Pacific (Mumbai) Asia Pacific (Se…" at bounding box center [273, 242] width 175 height 43
select select "USEast"
click option "US East (Virginia)" at bounding box center [0, 0] width 0 height 0
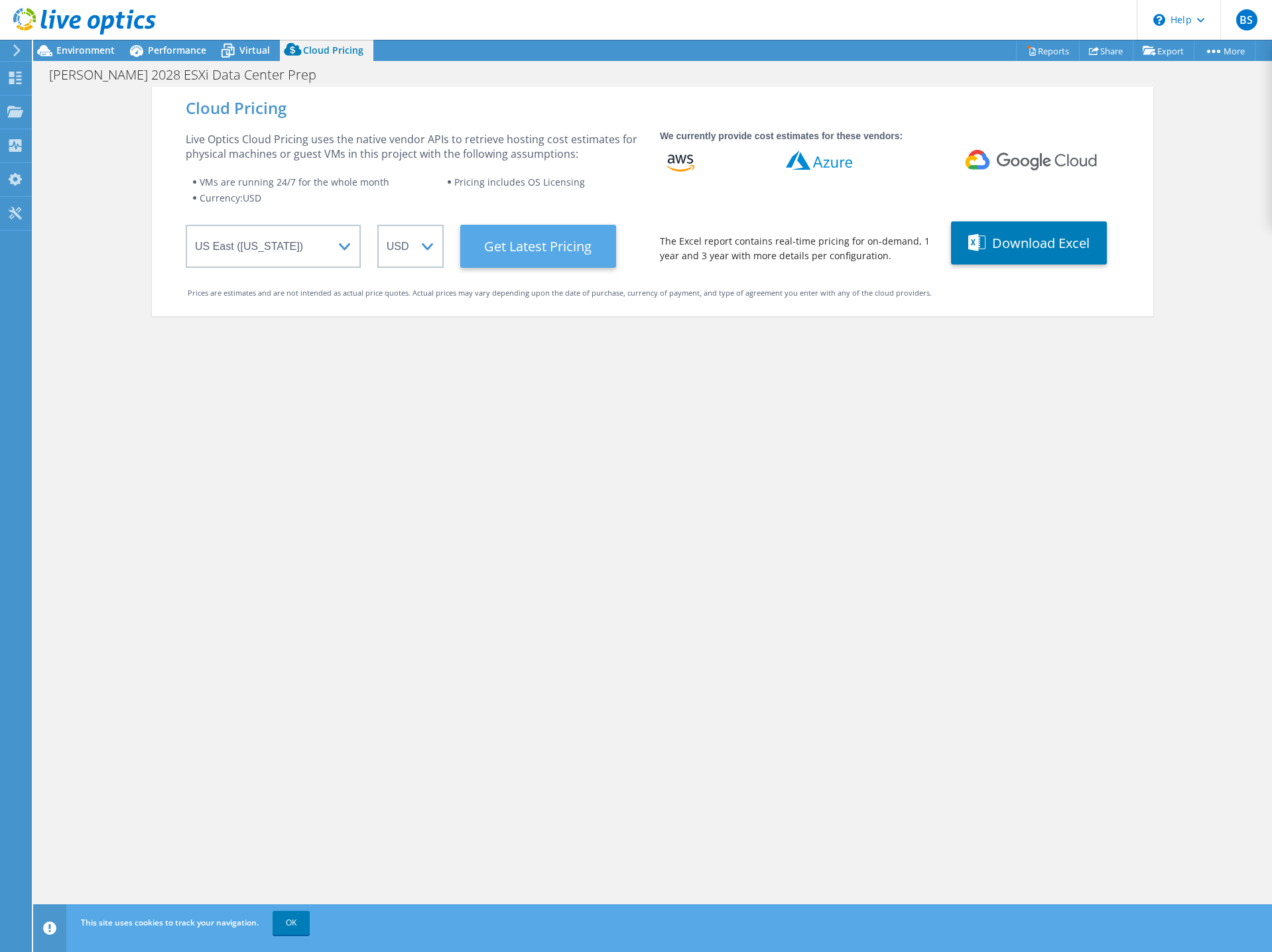
click at [547, 250] on Latest "Get Latest Pricing" at bounding box center [538, 245] width 156 height 43
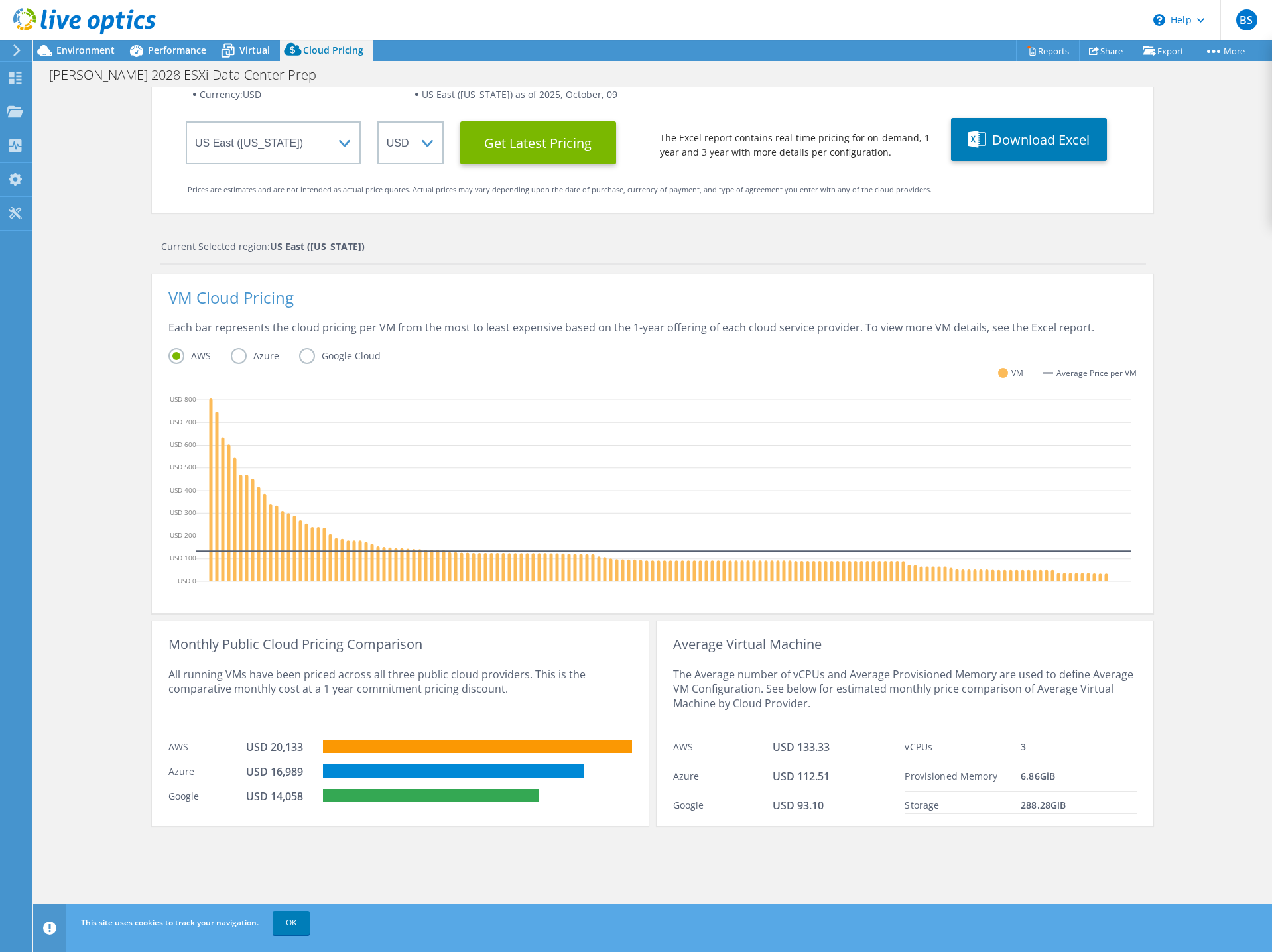
scroll to position [113, 0]
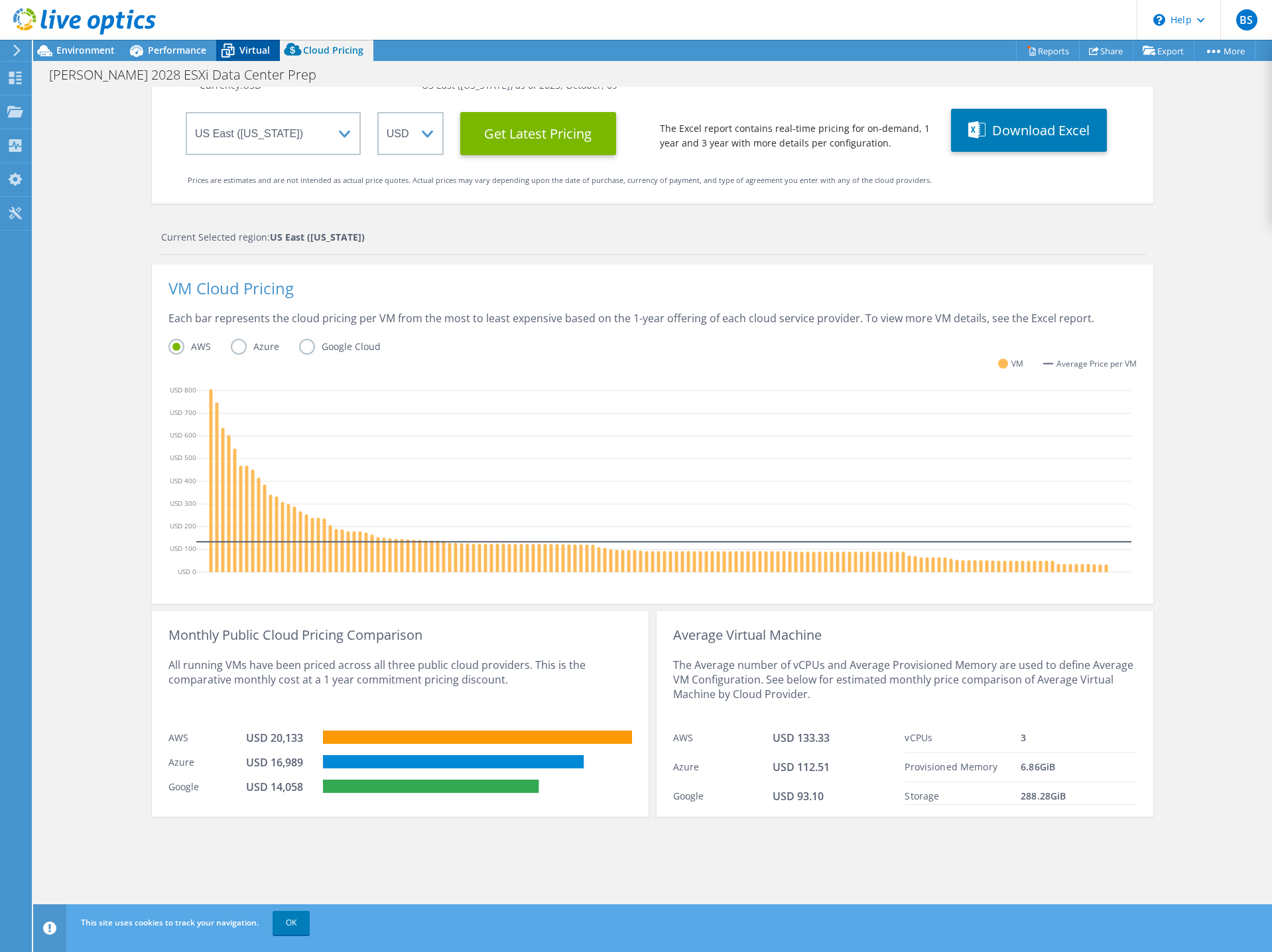
click at [247, 48] on span "Virtual" at bounding box center [254, 50] width 31 height 13
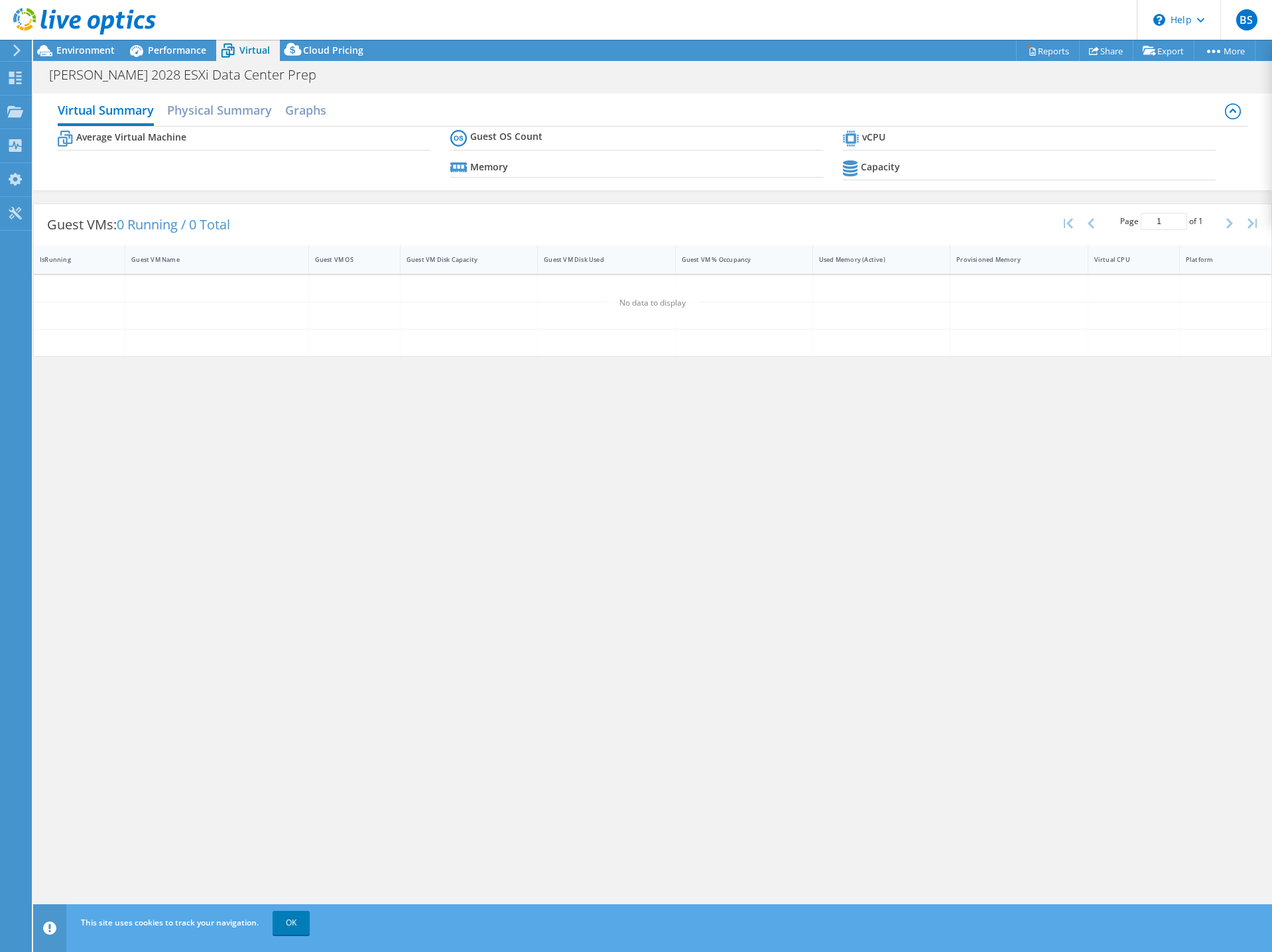
scroll to position [0, 0]
